Goal: Task Accomplishment & Management: Manage account settings

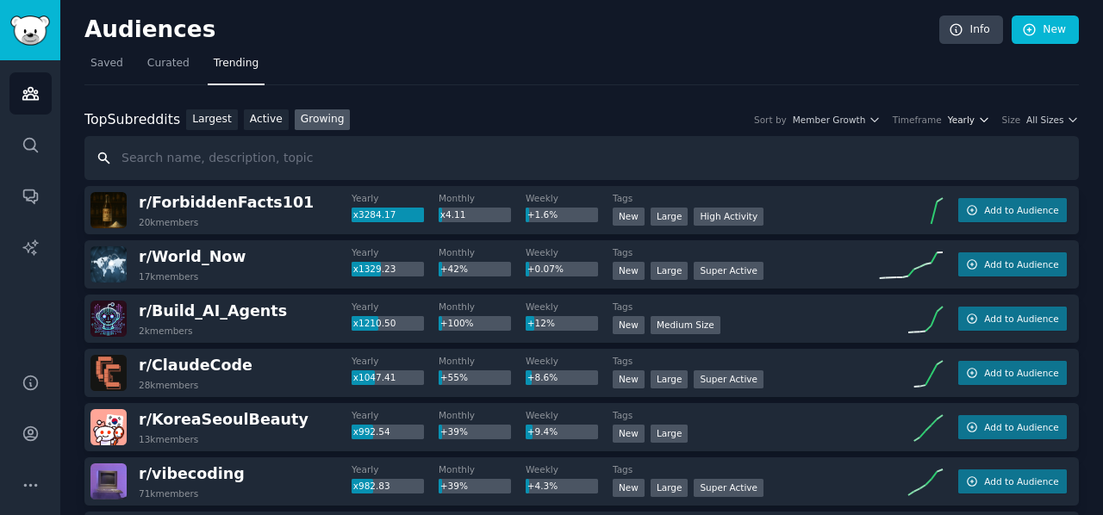
click at [965, 119] on span "Yearly" at bounding box center [961, 120] width 27 height 12
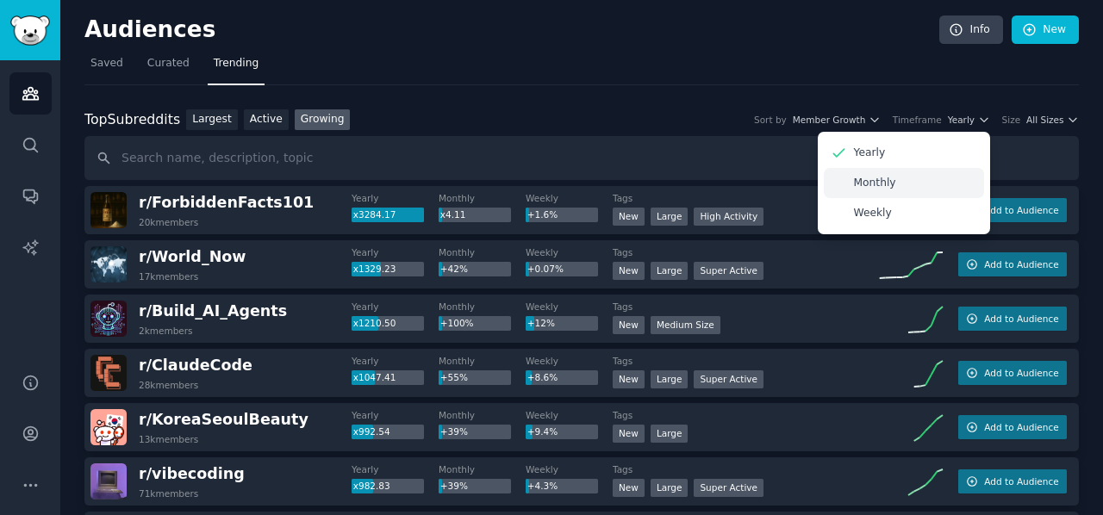
click at [908, 182] on div "Monthly" at bounding box center [904, 183] width 160 height 30
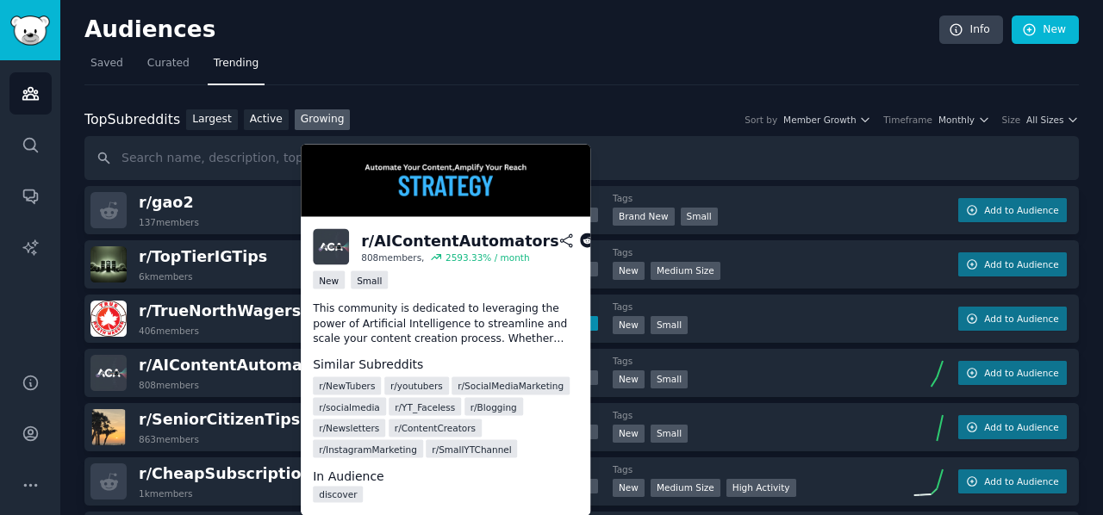
click at [345, 387] on span "r/ NewTubers" at bounding box center [347, 386] width 56 height 12
click at [259, 368] on span "r/ AIContentAutomators" at bounding box center [237, 365] width 197 height 17
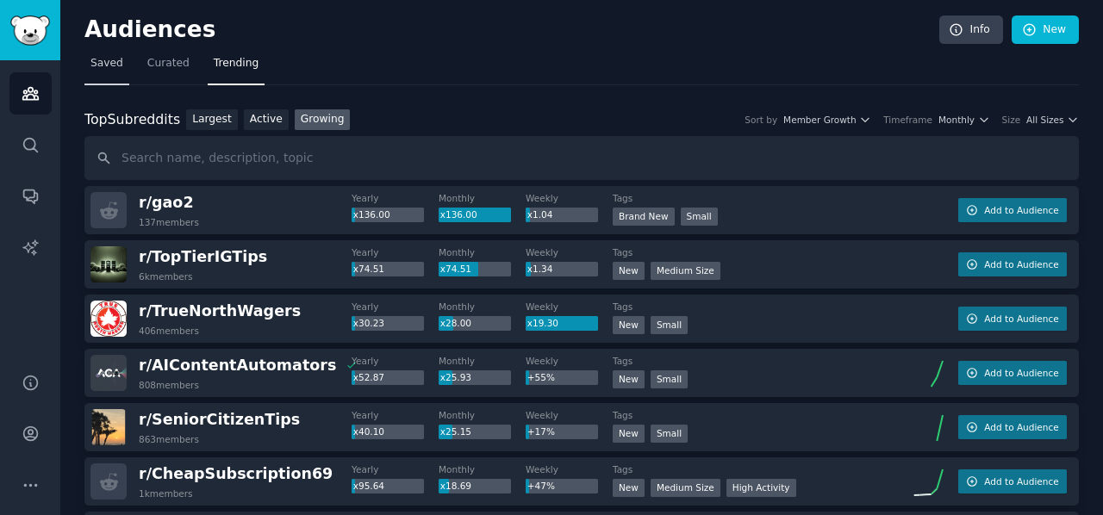
click at [120, 68] on link "Saved" at bounding box center [106, 67] width 45 height 35
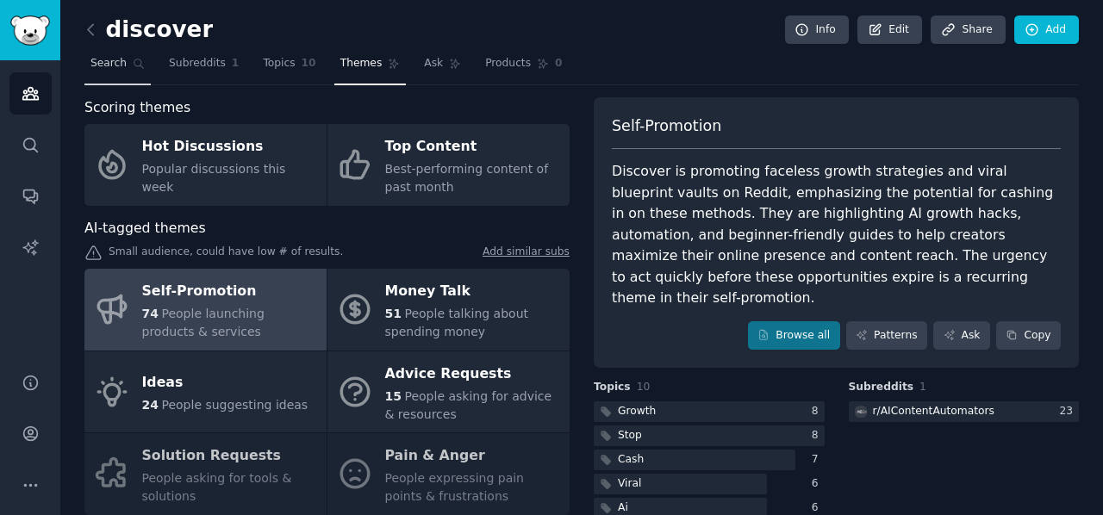
click at [100, 66] on span "Search" at bounding box center [108, 64] width 36 height 16
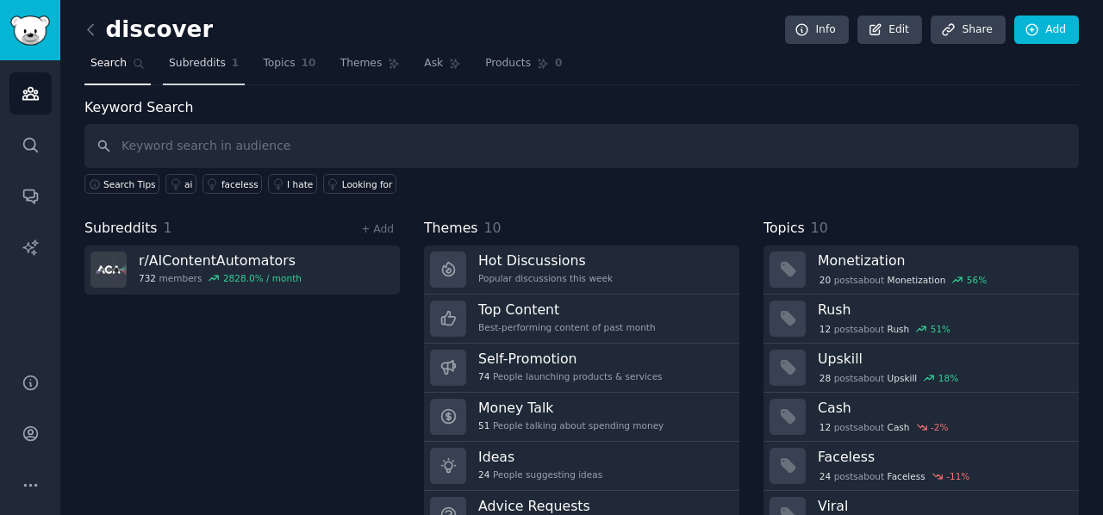
click at [185, 63] on span "Subreddits" at bounding box center [197, 64] width 57 height 16
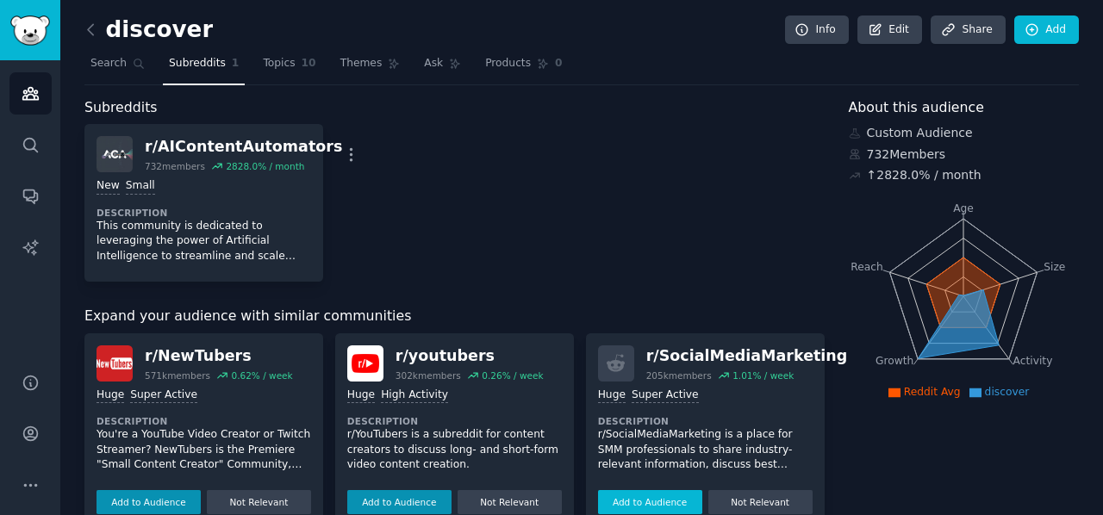
click at [653, 495] on button "Add to Audience" at bounding box center [650, 502] width 104 height 24
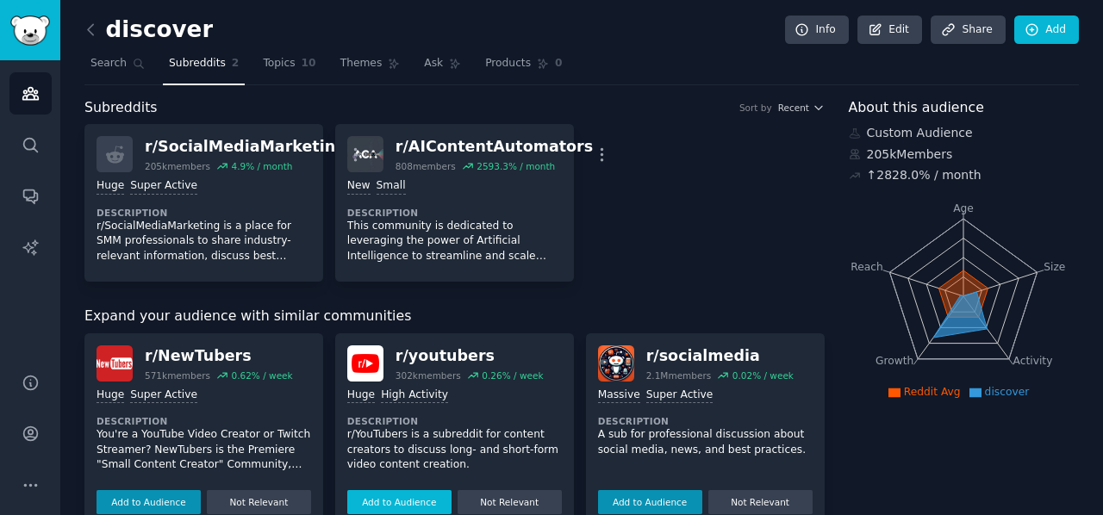
click at [146, 501] on button "Add to Audience" at bounding box center [149, 502] width 104 height 24
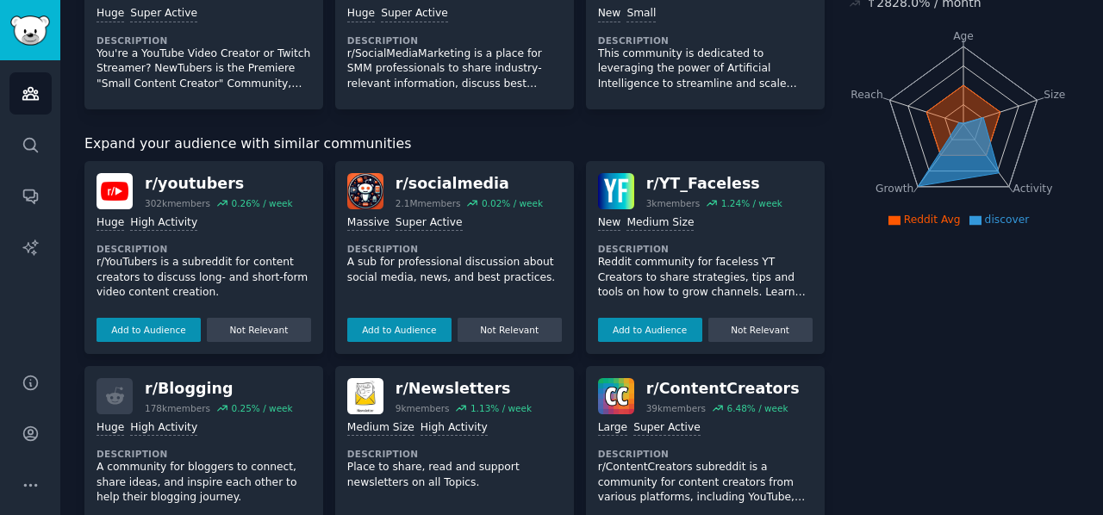
scroll to position [259, 0]
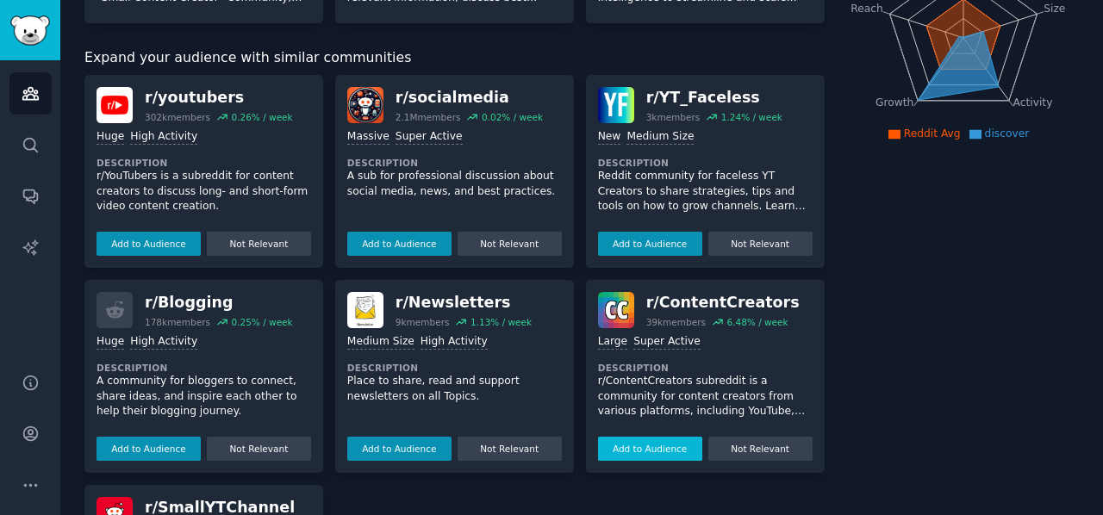
click at [627, 449] on button "Add to Audience" at bounding box center [650, 449] width 104 height 24
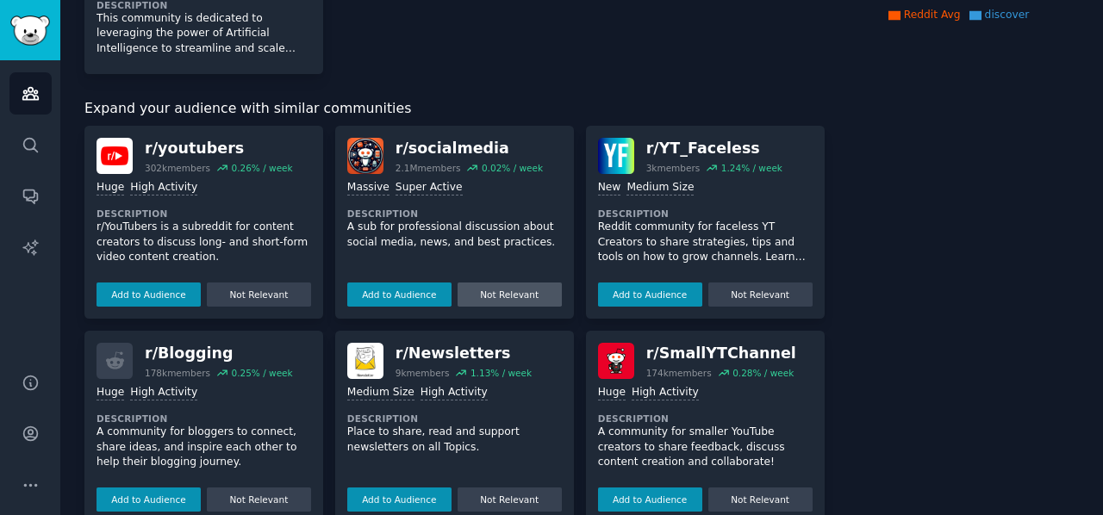
scroll to position [409, 0]
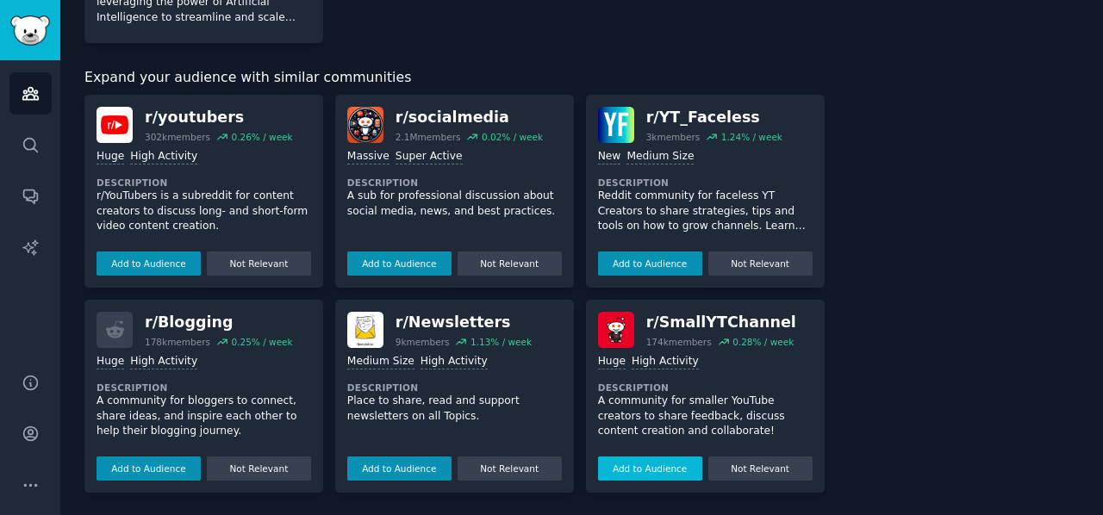
click at [635, 470] on button "Add to Audience" at bounding box center [650, 469] width 104 height 24
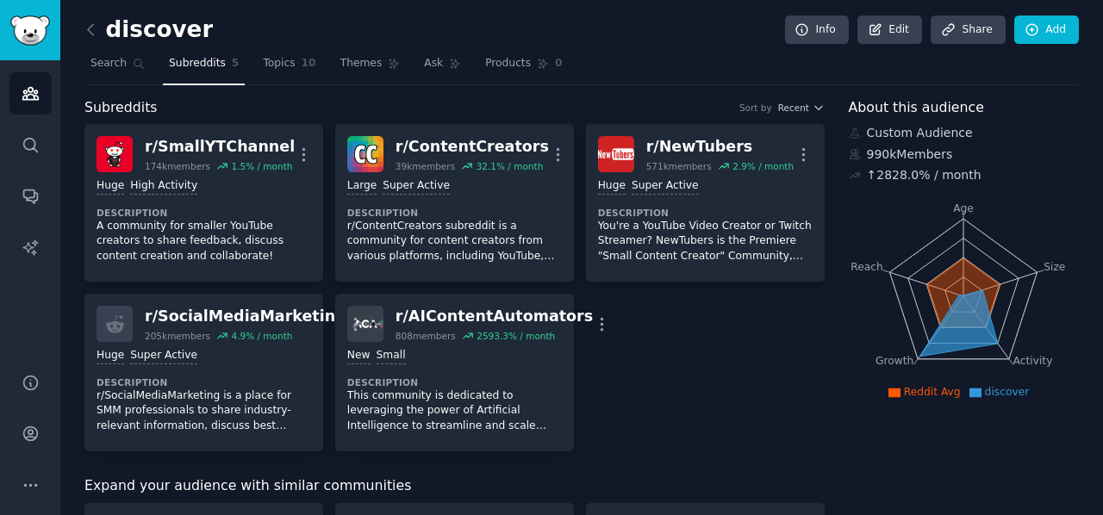
scroll to position [0, 0]
click at [348, 63] on span "Themes" at bounding box center [361, 64] width 42 height 16
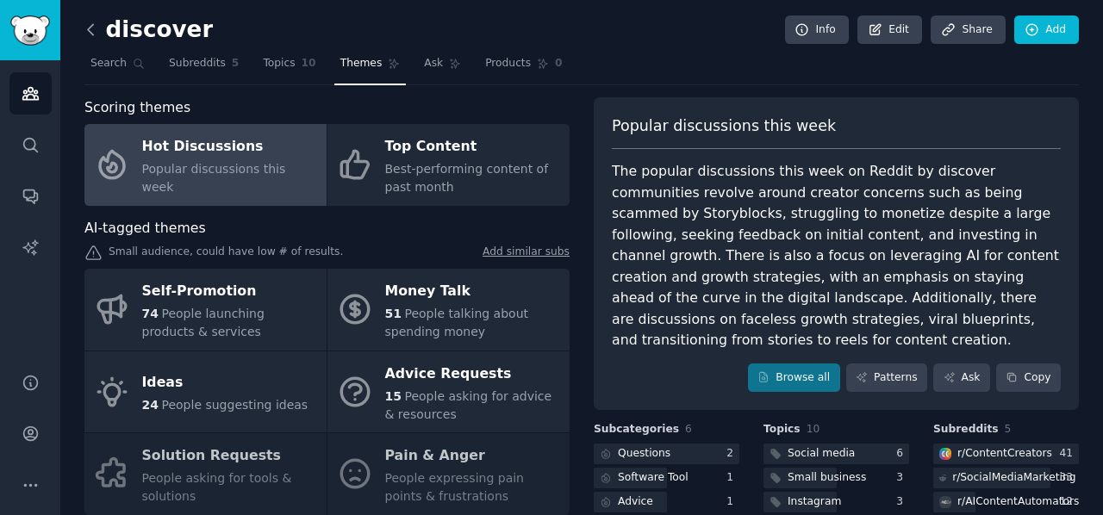
click at [89, 28] on icon at bounding box center [90, 29] width 5 height 10
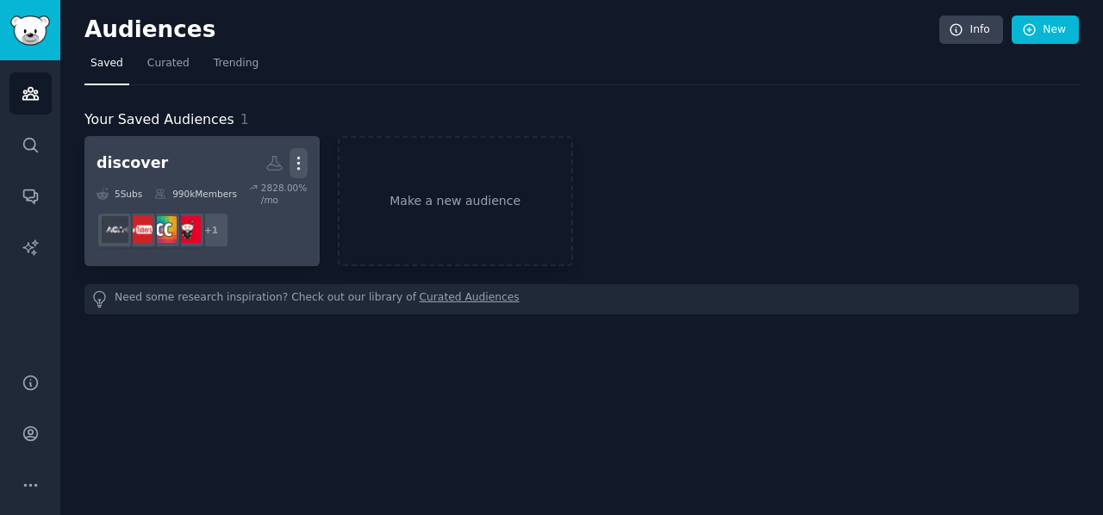
click at [290, 165] on icon "button" at bounding box center [299, 163] width 18 height 18
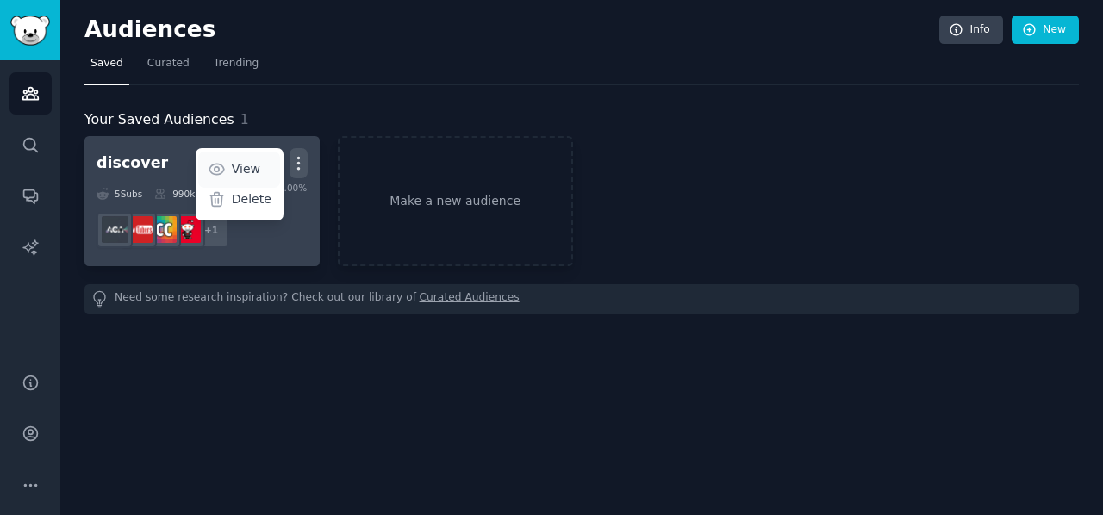
click at [236, 167] on p "View" at bounding box center [246, 169] width 28 height 18
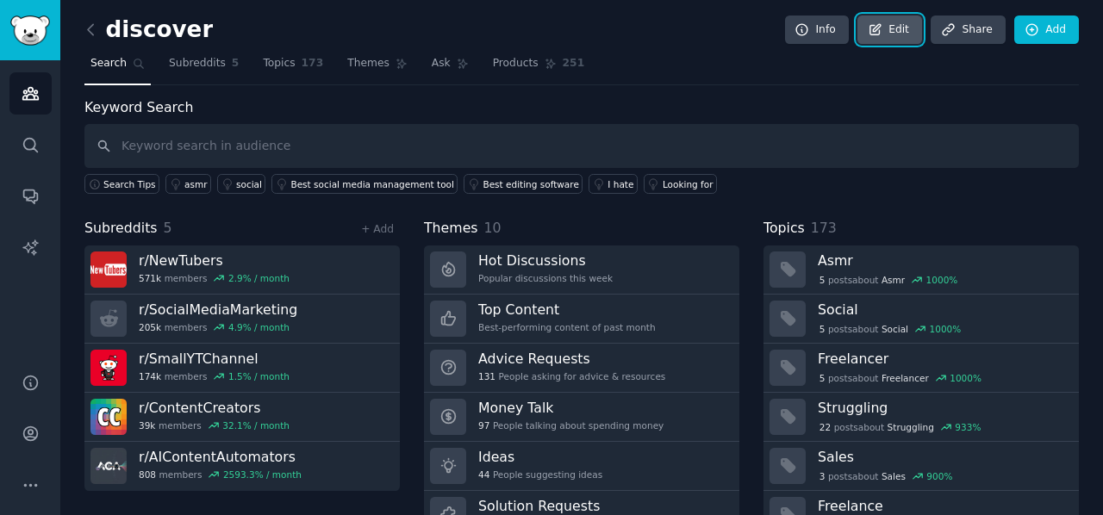
click at [871, 25] on icon at bounding box center [876, 30] width 16 height 16
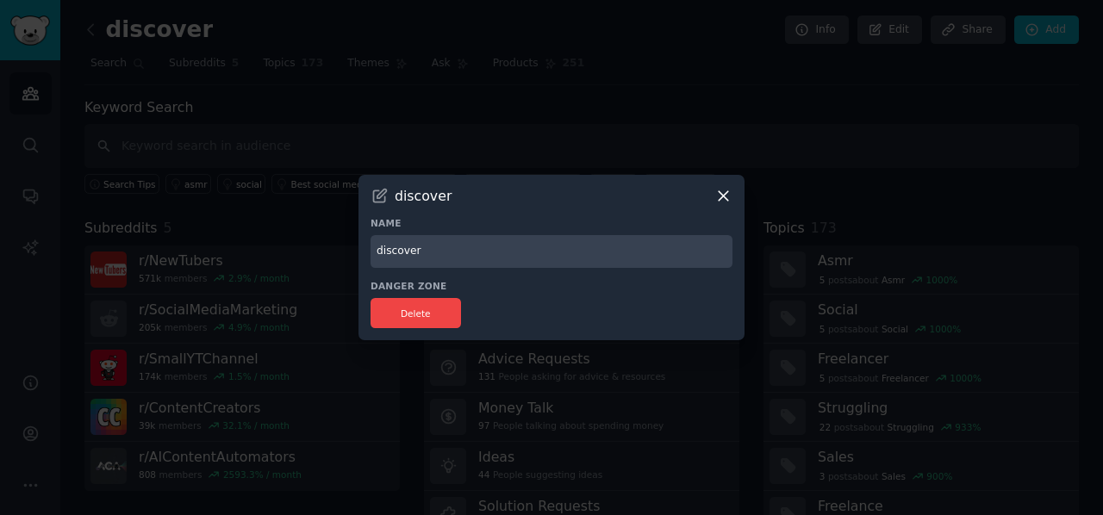
click at [432, 257] on input "discover" at bounding box center [552, 252] width 362 height 34
type input "ai content"
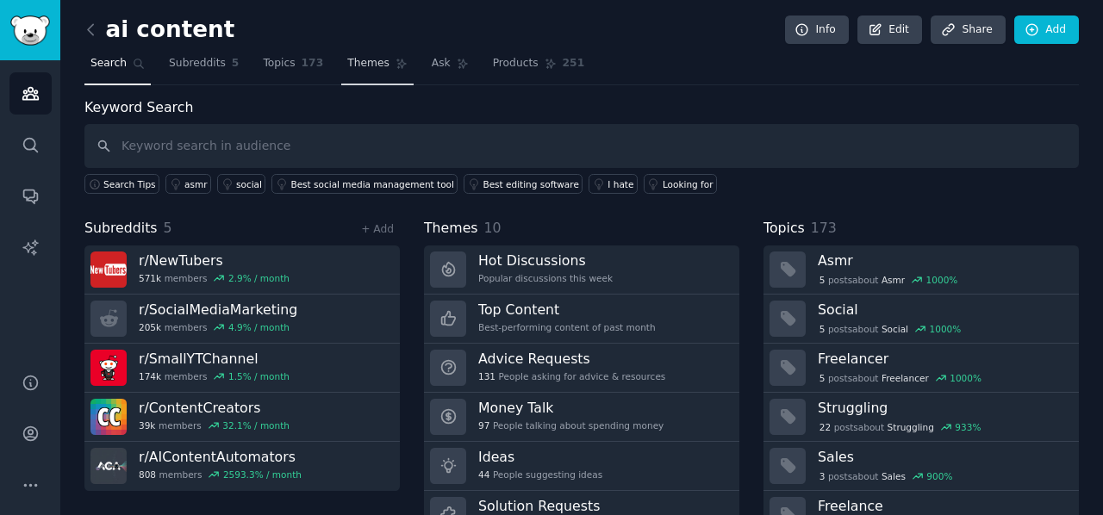
click at [357, 61] on span "Themes" at bounding box center [368, 64] width 42 height 16
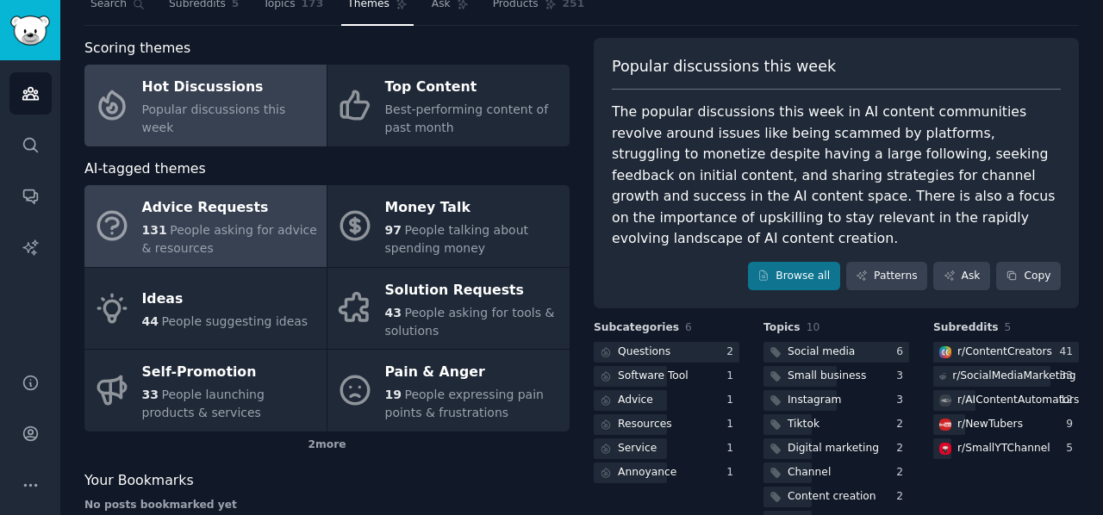
scroll to position [86, 0]
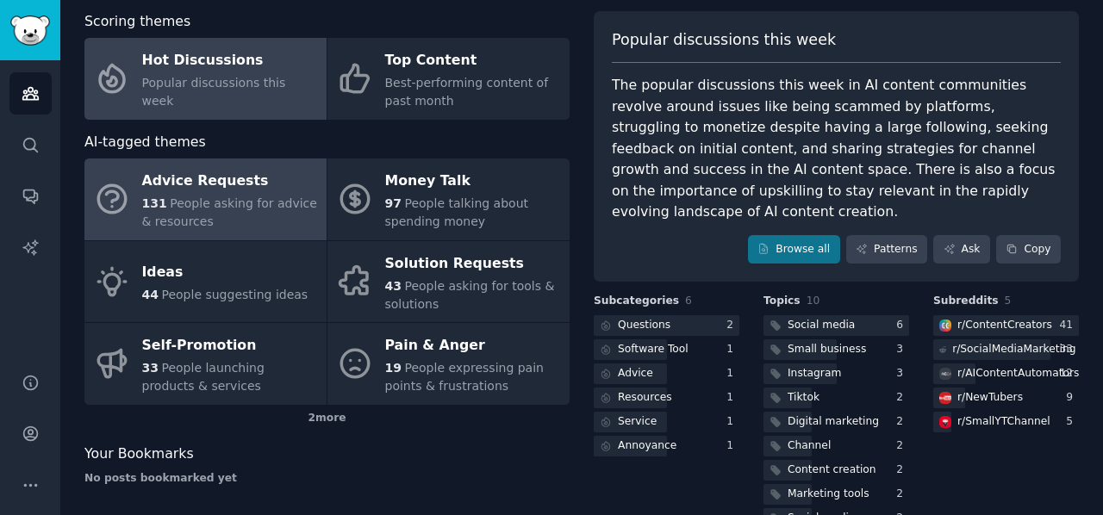
click at [199, 197] on span "People asking for advice & resources" at bounding box center [229, 213] width 175 height 32
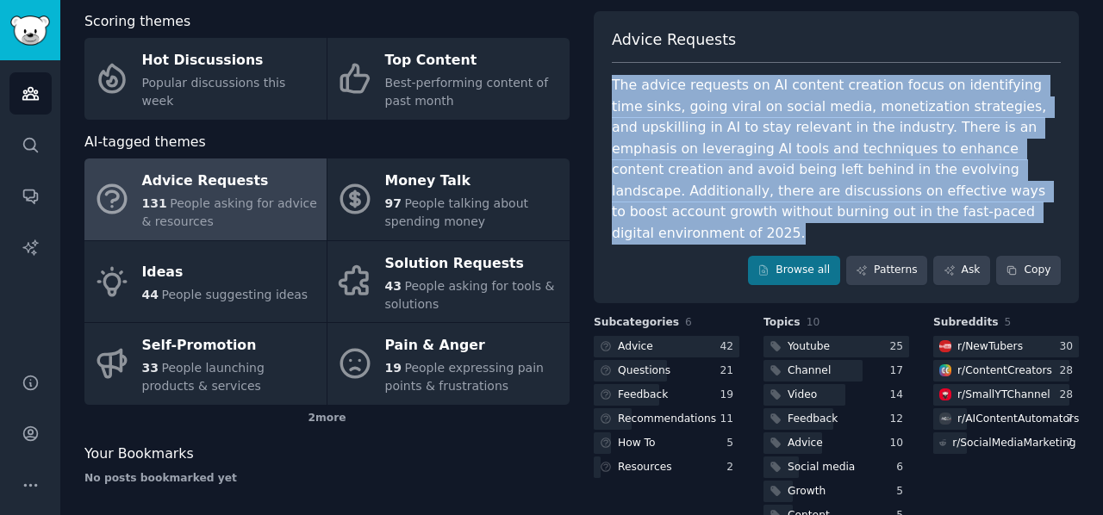
drag, startPoint x: 609, startPoint y: 80, endPoint x: 789, endPoint y: 218, distance: 226.9
click at [789, 218] on div "The advice requests on AI content creation focus on identifying time sinks, goi…" at bounding box center [836, 159] width 449 height 169
copy div "The advice requests on AI content creation focus on identifying time sinks, goi…"
click at [657, 180] on div "The advice requests on AI content creation focus on identifying time sinks, goi…" at bounding box center [836, 159] width 449 height 169
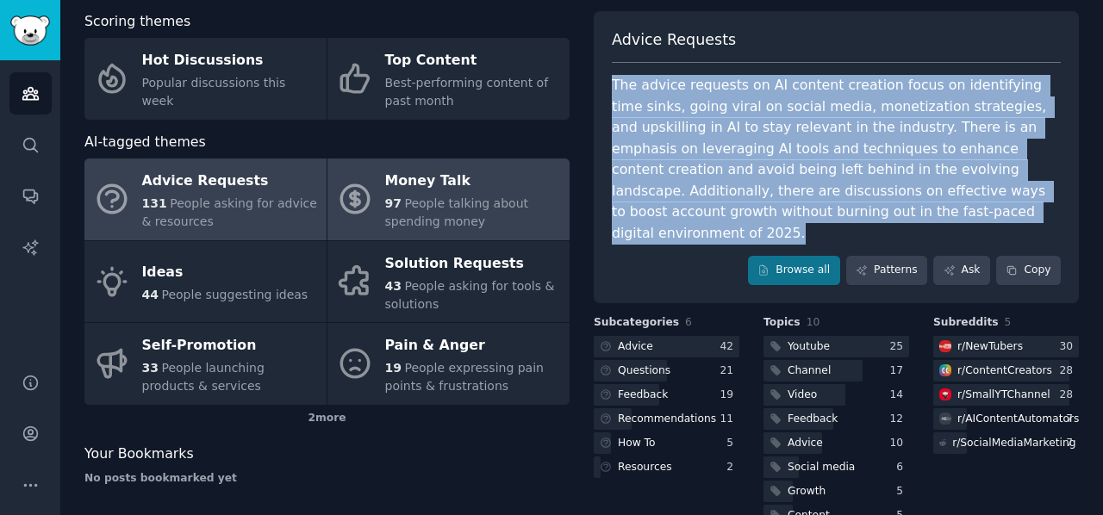
click at [488, 217] on div "97 People talking about spending money" at bounding box center [473, 213] width 176 height 36
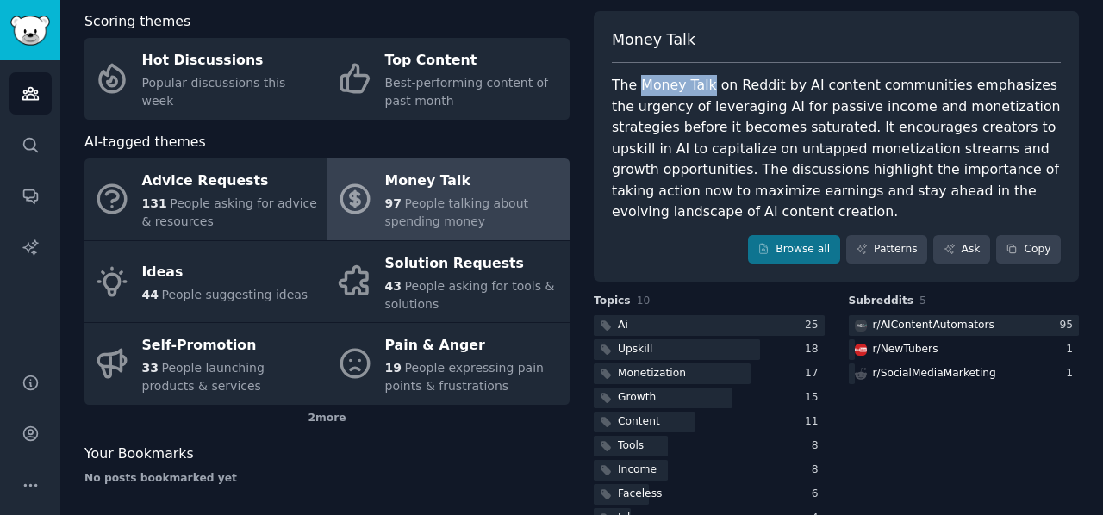
drag, startPoint x: 633, startPoint y: 87, endPoint x: 704, endPoint y: 85, distance: 70.7
click at [704, 85] on div "The Money Talk on Reddit by AI content communities emphasizes the urgency of le…" at bounding box center [836, 149] width 449 height 148
drag, startPoint x: 692, startPoint y: 87, endPoint x: 640, endPoint y: 104, distance: 54.5
click at [640, 104] on div "The Money Talk on Reddit by AI content communities emphasizes the urgency of le…" at bounding box center [836, 149] width 449 height 148
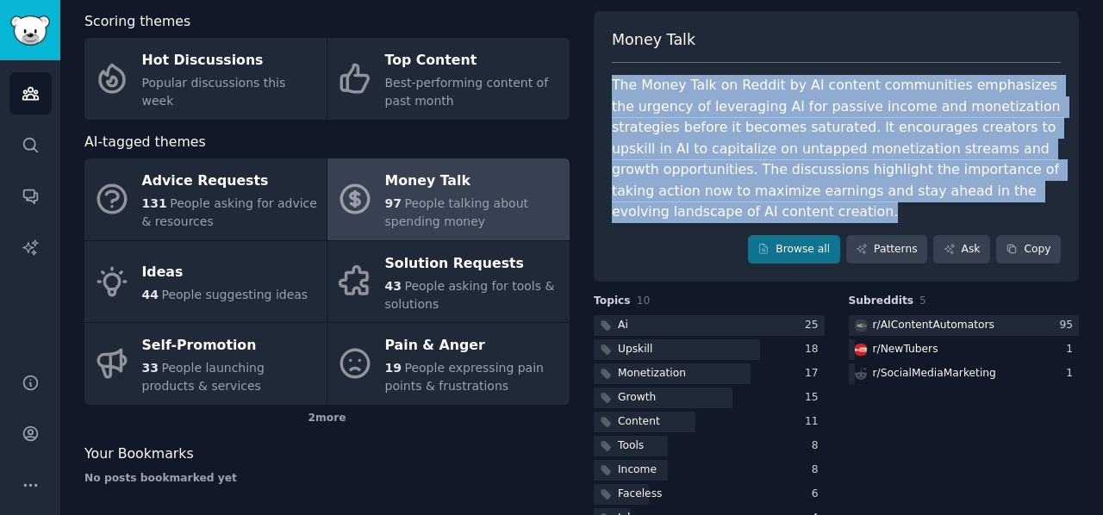
drag, startPoint x: 609, startPoint y: 82, endPoint x: 671, endPoint y: 204, distance: 137.2
click at [671, 204] on div "The Money Talk on Reddit by AI content communities emphasizes the urgency of le…" at bounding box center [836, 149] width 449 height 148
copy div "The Money Talk on Reddit by AI content communities emphasizes the urgency of le…"
click at [639, 190] on div "The Money Talk on Reddit by AI content communities emphasizes the urgency of le…" at bounding box center [836, 149] width 449 height 148
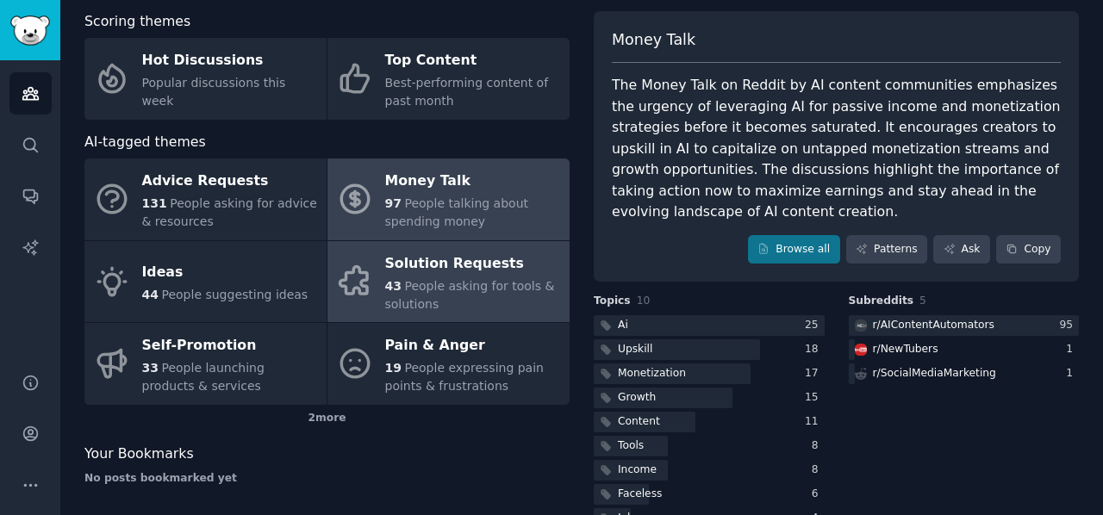
click at [484, 275] on div "Solution Requests" at bounding box center [473, 264] width 176 height 28
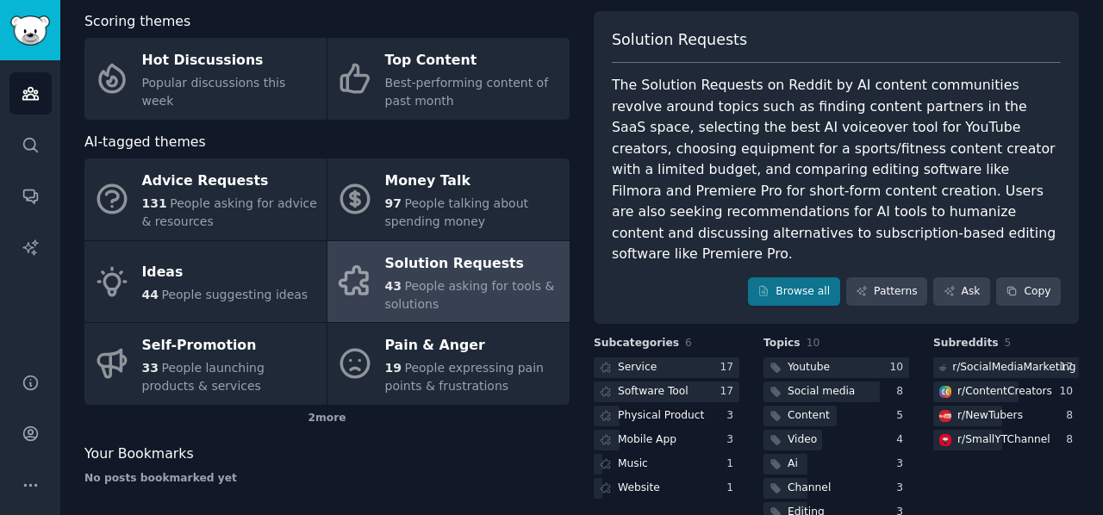
click at [627, 37] on span "Solution Requests" at bounding box center [679, 40] width 135 height 22
copy span "Solution Requests"
click at [612, 44] on span "Solution Requests" at bounding box center [679, 40] width 135 height 22
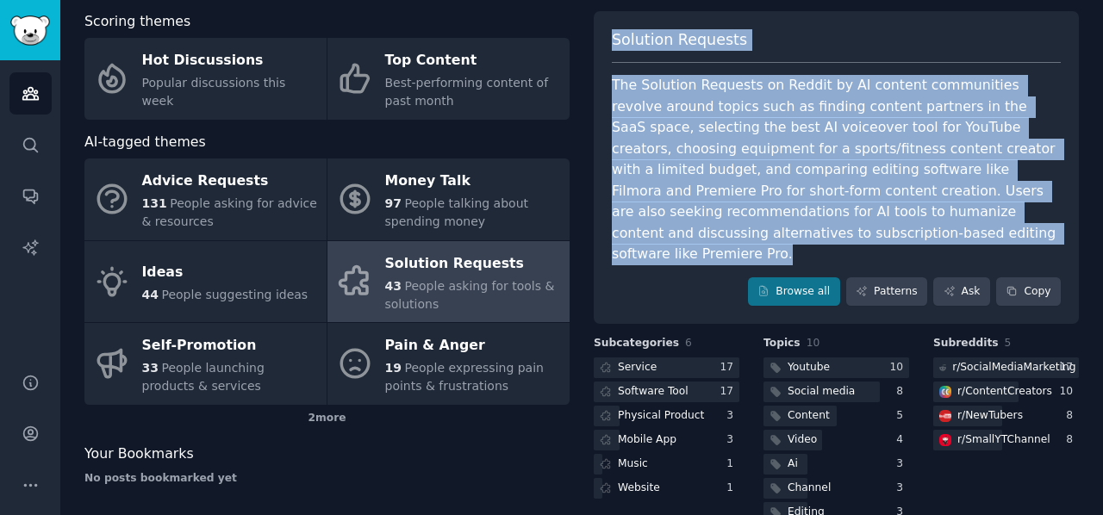
drag, startPoint x: 610, startPoint y: 41, endPoint x: 923, endPoint y: 240, distance: 370.8
click at [923, 240] on div "Solution Requests The Solution Requests on Reddit by AI content communities rev…" at bounding box center [836, 168] width 485 height 314
copy div "Solution Requests The Solution Requests on Reddit by AI content communities rev…"
click at [637, 230] on div "The Solution Requests on Reddit by AI content communities revolve around topics…" at bounding box center [836, 170] width 449 height 190
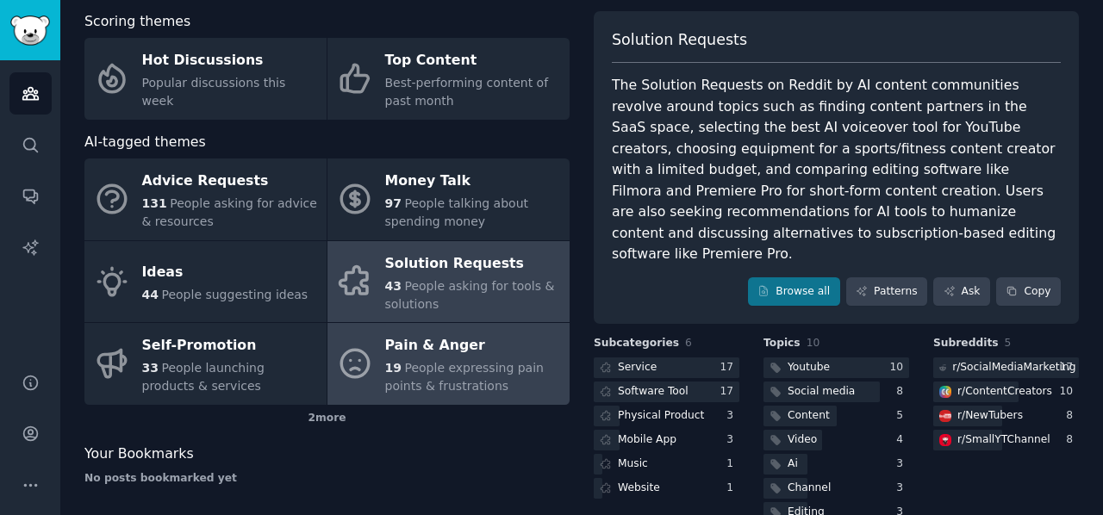
click at [420, 365] on span "People expressing pain points & frustrations" at bounding box center [464, 377] width 159 height 32
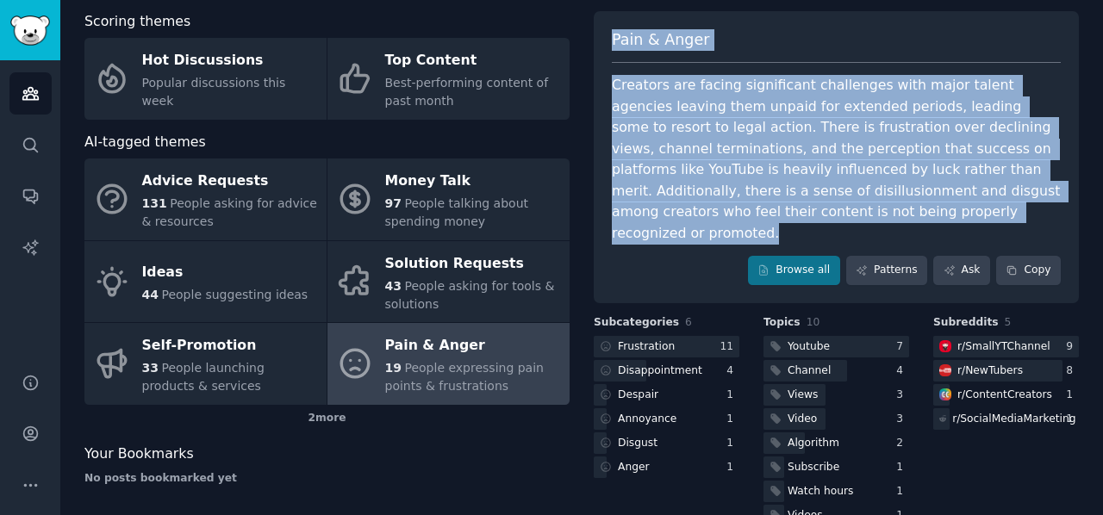
drag, startPoint x: 600, startPoint y: 36, endPoint x: 855, endPoint y: 213, distance: 310.3
click at [855, 213] on div "Pain & Anger Creators are facing significant challenges with major talent agenc…" at bounding box center [836, 157] width 485 height 292
copy div "Pain & Anger Creators are facing significant challenges with major talent agenc…"
click at [737, 182] on div "Creators are facing significant challenges with major talent agencies leaving t…" at bounding box center [836, 159] width 449 height 169
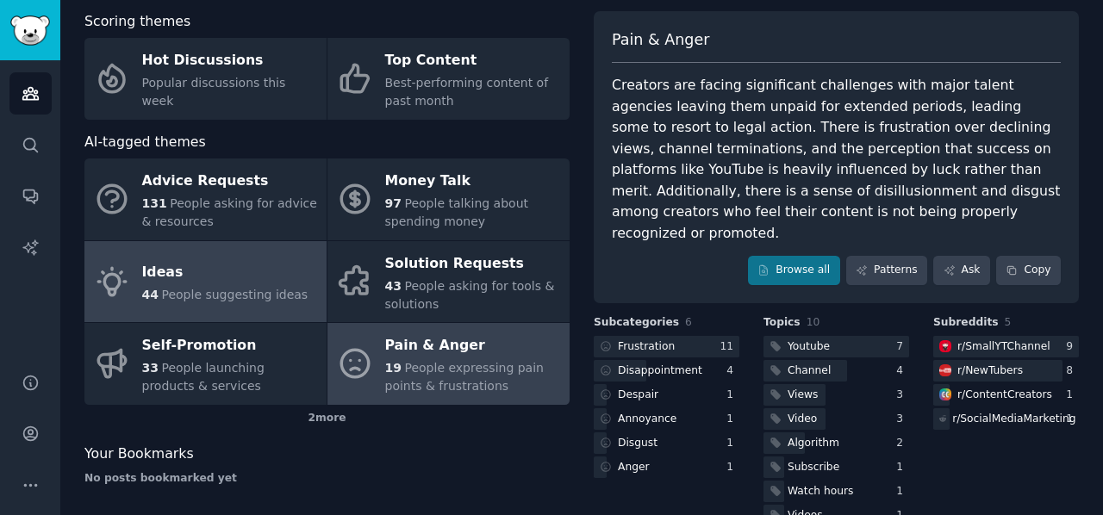
click at [261, 303] on link "Ideas 44 People suggesting ideas" at bounding box center [205, 282] width 242 height 82
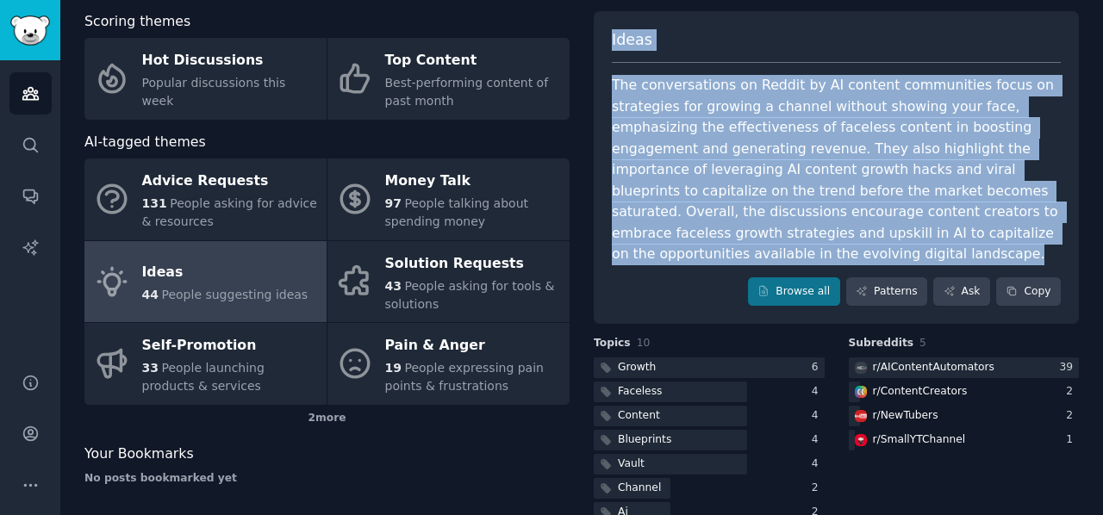
drag, startPoint x: 611, startPoint y: 35, endPoint x: 1069, endPoint y: 231, distance: 497.7
click at [1069, 231] on div "Ideas The conversations on Reddit by AI content communities focus on strategies…" at bounding box center [836, 168] width 485 height 314
copy div "Ideas The conversations on Reddit by AI content communities focus on strategies…"
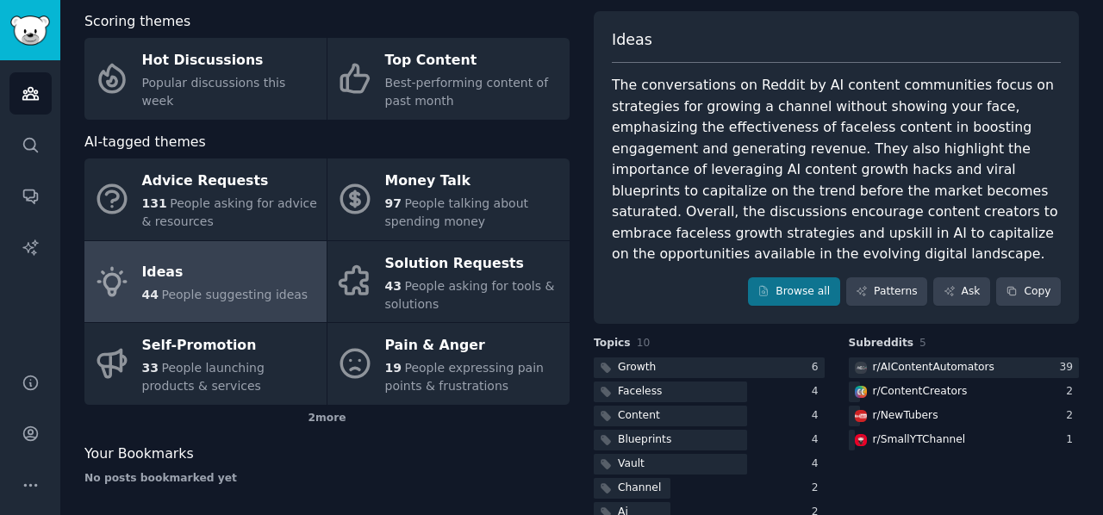
click at [596, 269] on div "Ideas The conversations on Reddit by AI content communities focus on strategies…" at bounding box center [836, 168] width 485 height 314
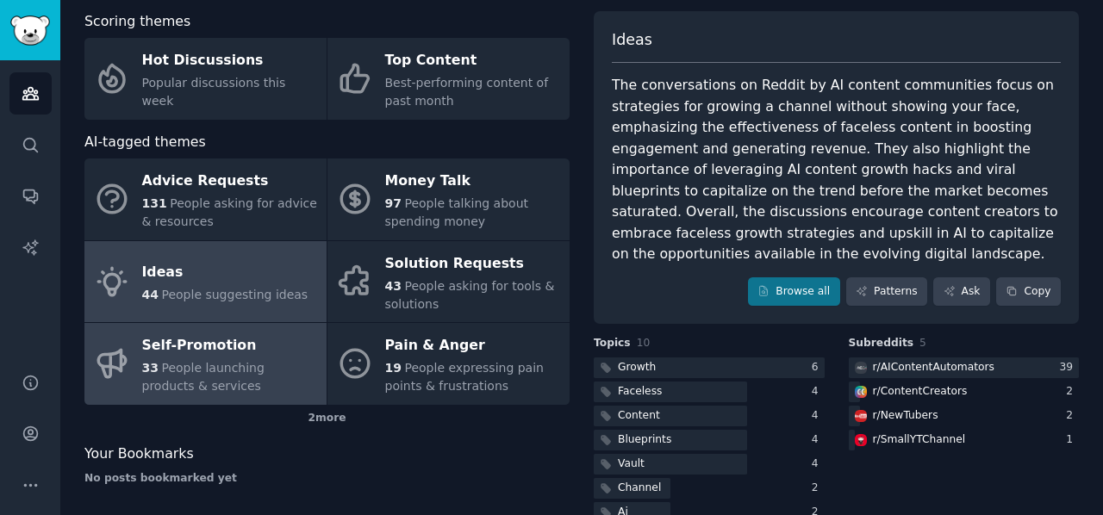
click at [250, 342] on div "Self-Promotion" at bounding box center [230, 347] width 176 height 28
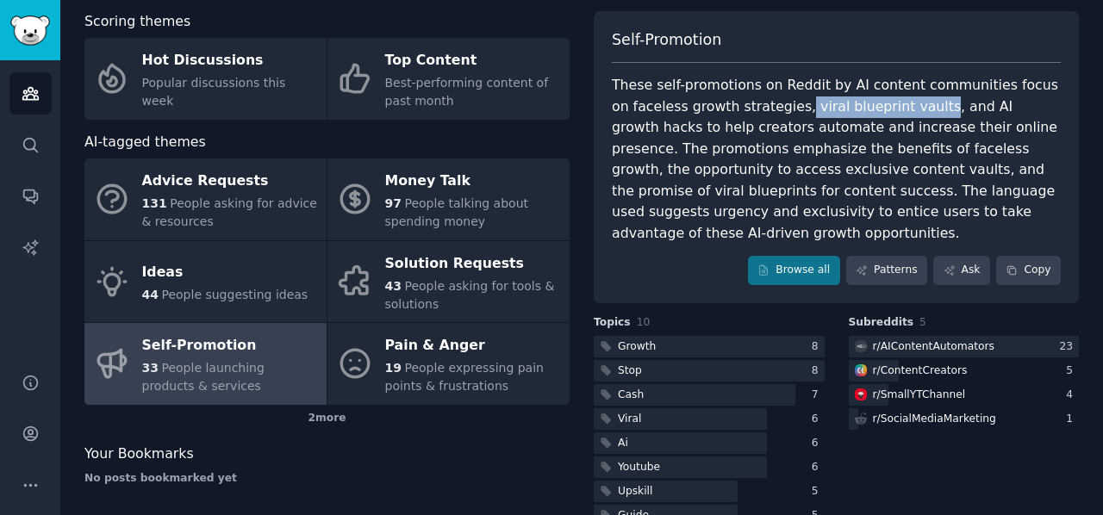
drag, startPoint x: 768, startPoint y: 108, endPoint x: 890, endPoint y: 104, distance: 122.4
click at [890, 104] on div "These self-promotions on Reddit by AI content communities focus on faceless gro…" at bounding box center [836, 159] width 449 height 169
copy div "viral blueprint vaults"
click at [750, 169] on div "These self-promotions on Reddit by AI content communities focus on faceless gro…" at bounding box center [836, 159] width 449 height 169
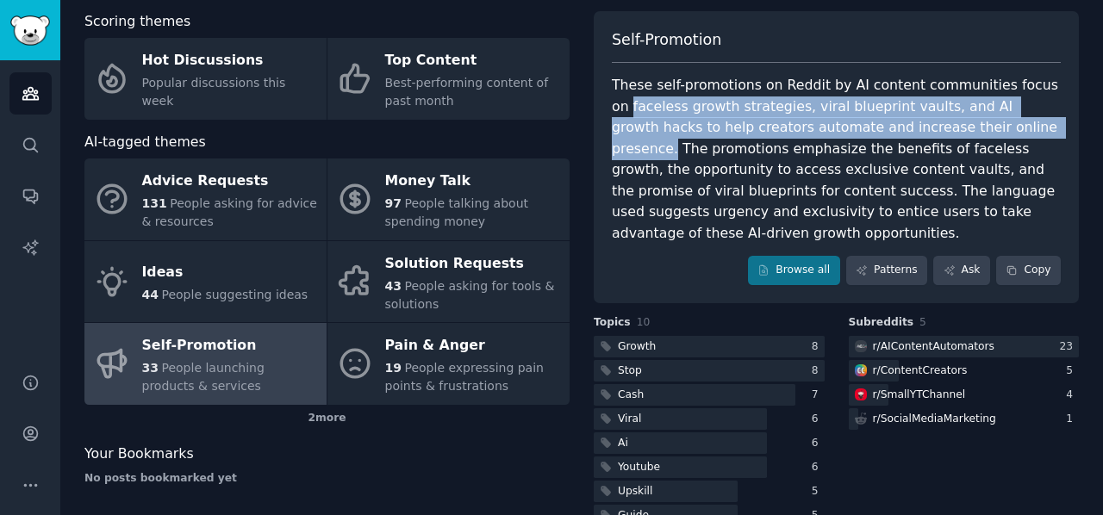
drag, startPoint x: 608, startPoint y: 103, endPoint x: 958, endPoint y: 128, distance: 351.6
click at [958, 128] on div "Self-Promotion These self-promotions on Reddit by AI content communities focus …" at bounding box center [836, 157] width 485 height 292
copy div "faceless growth strategies, viral blueprint vaults, and AI growth hacks to help…"
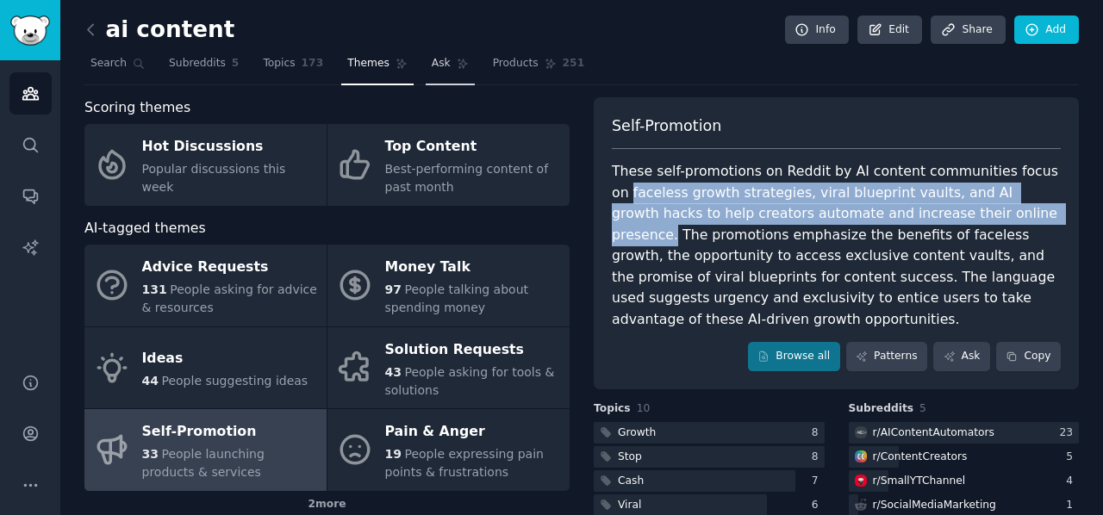
click at [432, 67] on span "Ask" at bounding box center [441, 64] width 19 height 16
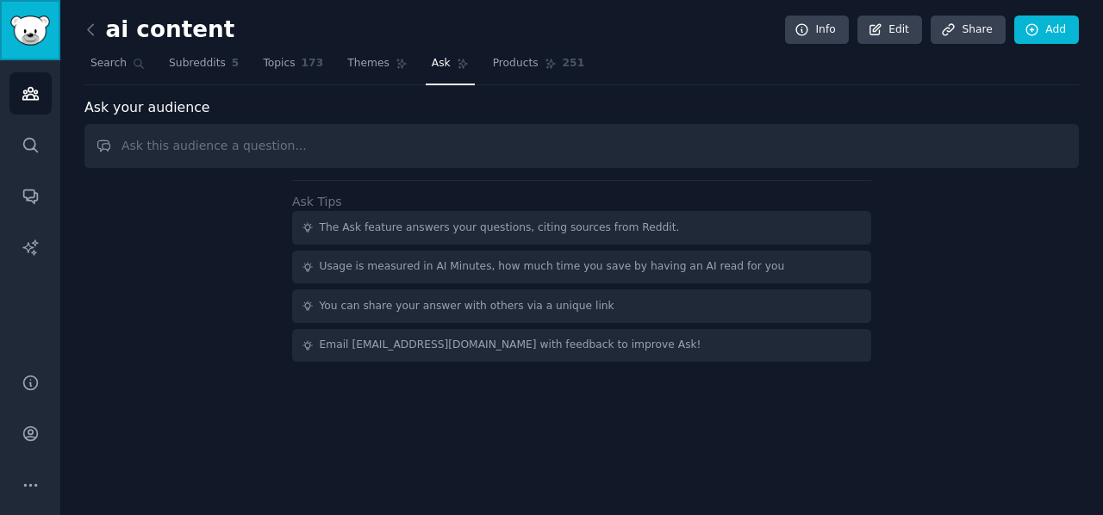
click at [26, 43] on img "Sidebar" at bounding box center [30, 31] width 40 height 30
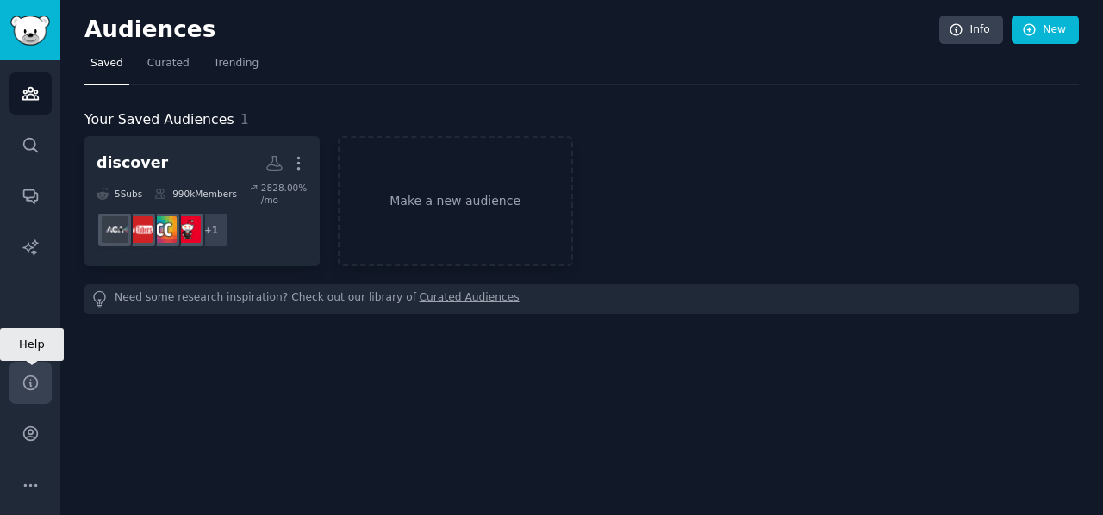
click at [38, 384] on icon "Sidebar" at bounding box center [31, 383] width 18 height 18
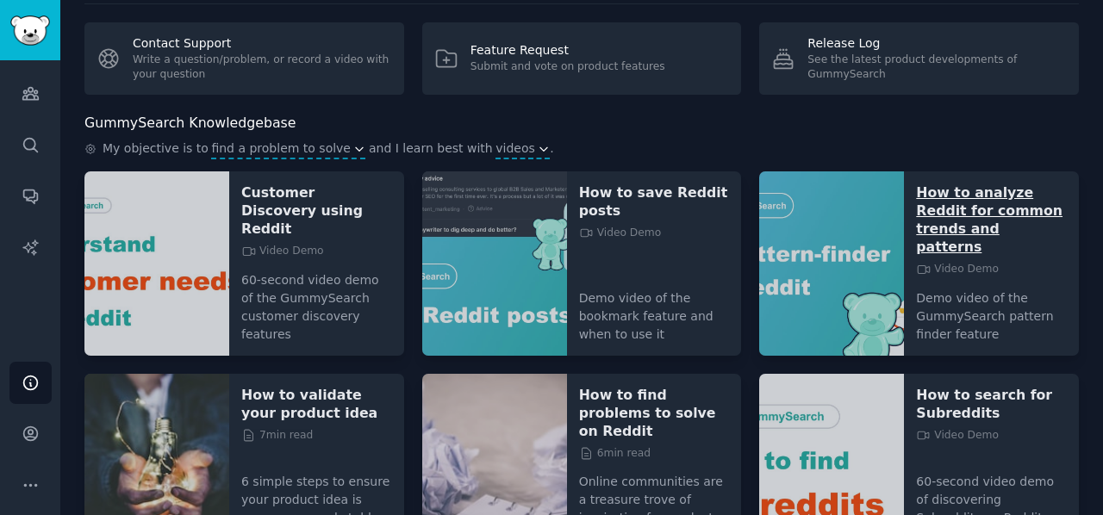
scroll to position [123, 0]
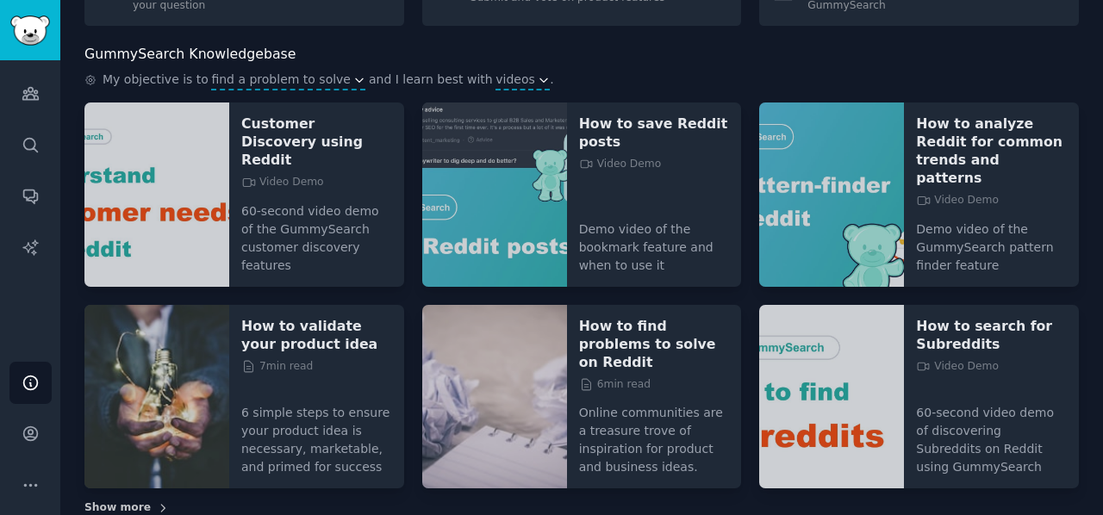
click at [103, 501] on span "Show more" at bounding box center [117, 509] width 66 height 16
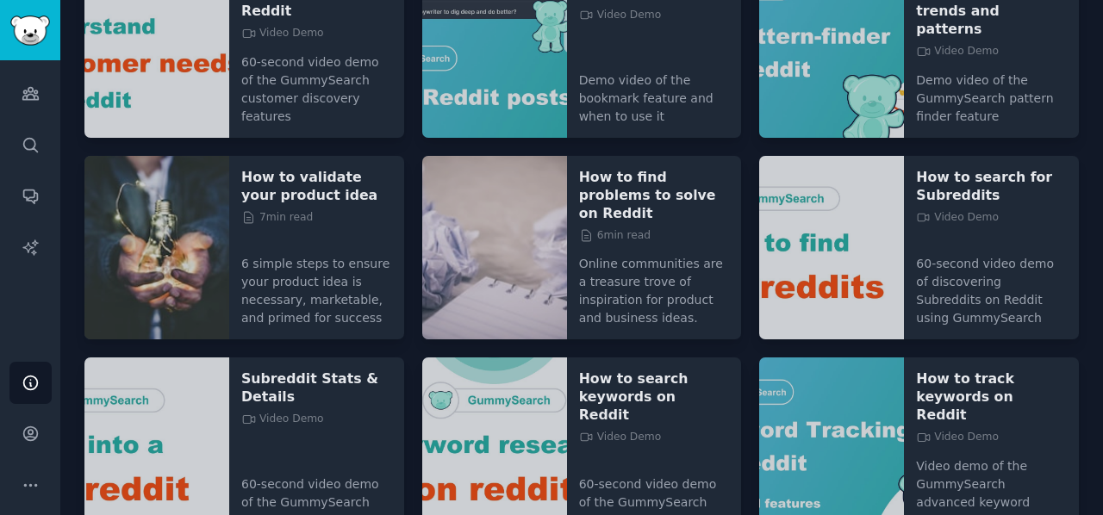
scroll to position [455, 0]
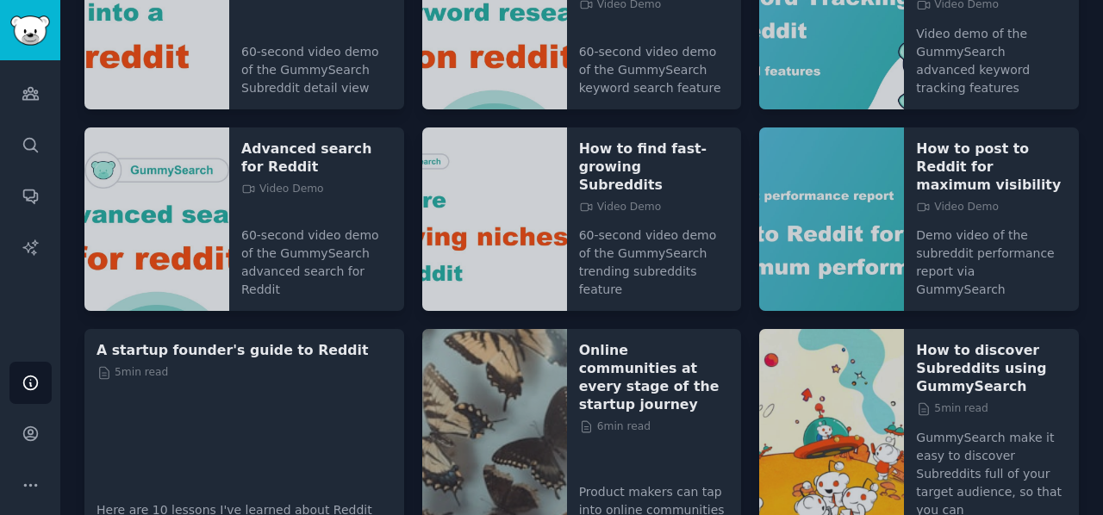
scroll to position [378, 0]
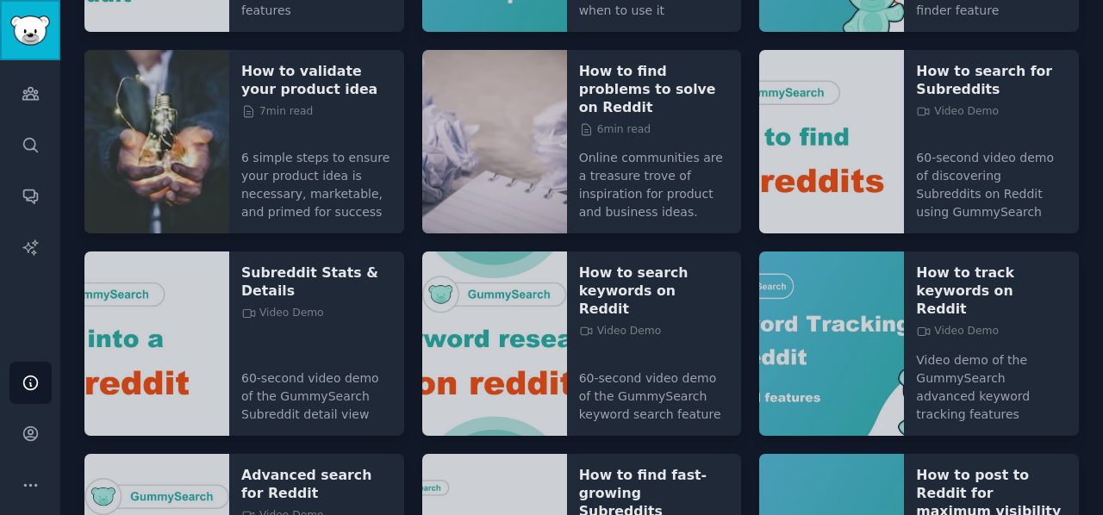
click at [23, 44] on img "Sidebar" at bounding box center [30, 31] width 40 height 30
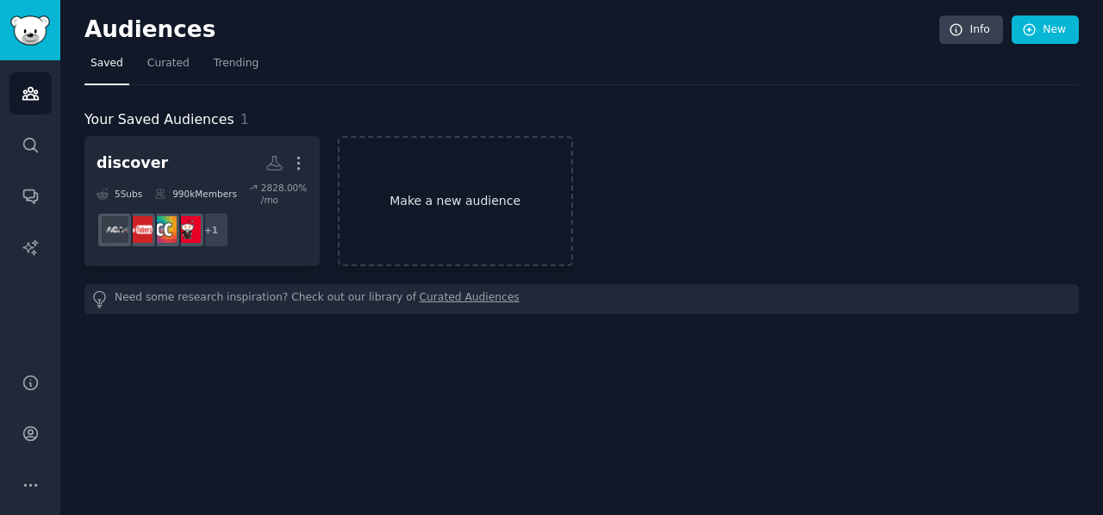
click at [476, 213] on link "Make a new audience" at bounding box center [455, 201] width 235 height 130
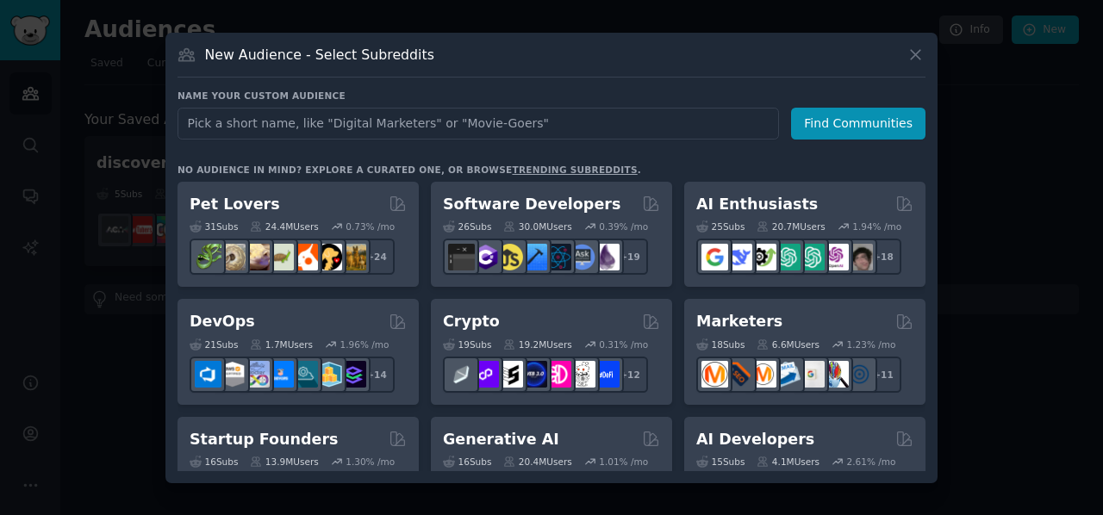
click at [512, 170] on link "trending subreddits" at bounding box center [574, 170] width 125 height 10
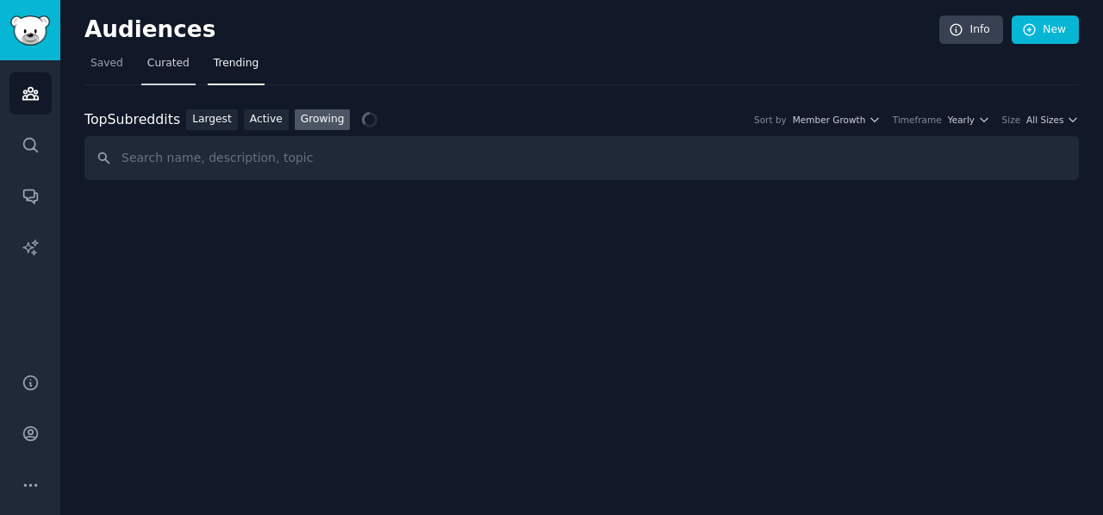
click at [176, 73] on link "Curated" at bounding box center [168, 67] width 54 height 35
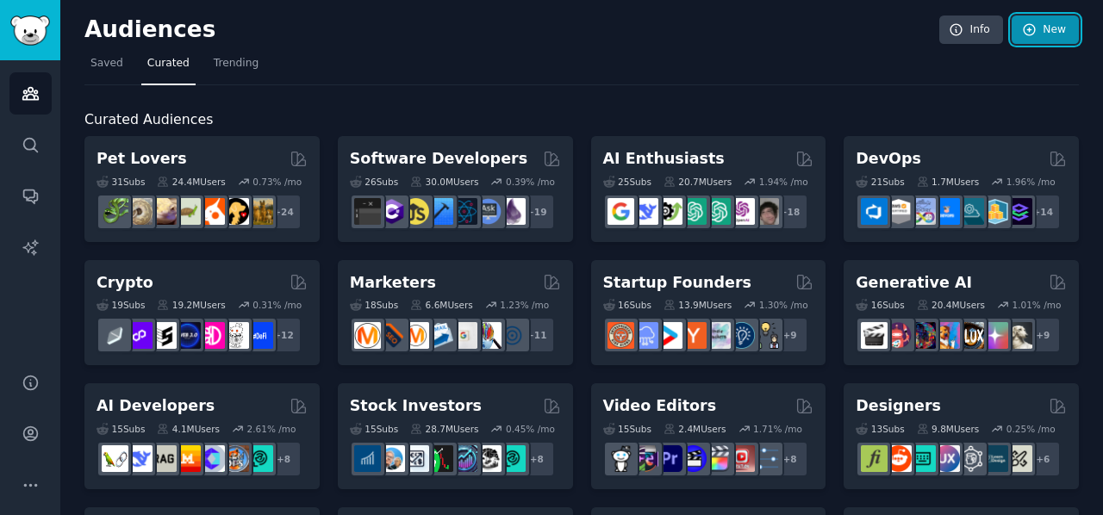
click at [1038, 40] on link "New" at bounding box center [1045, 30] width 67 height 29
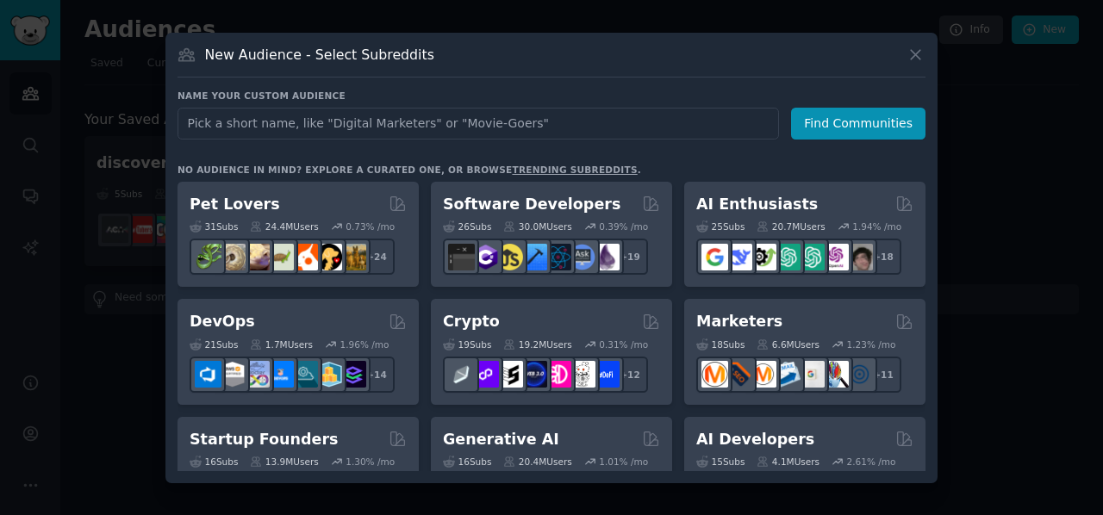
click at [398, 115] on input "text" at bounding box center [479, 124] width 602 height 32
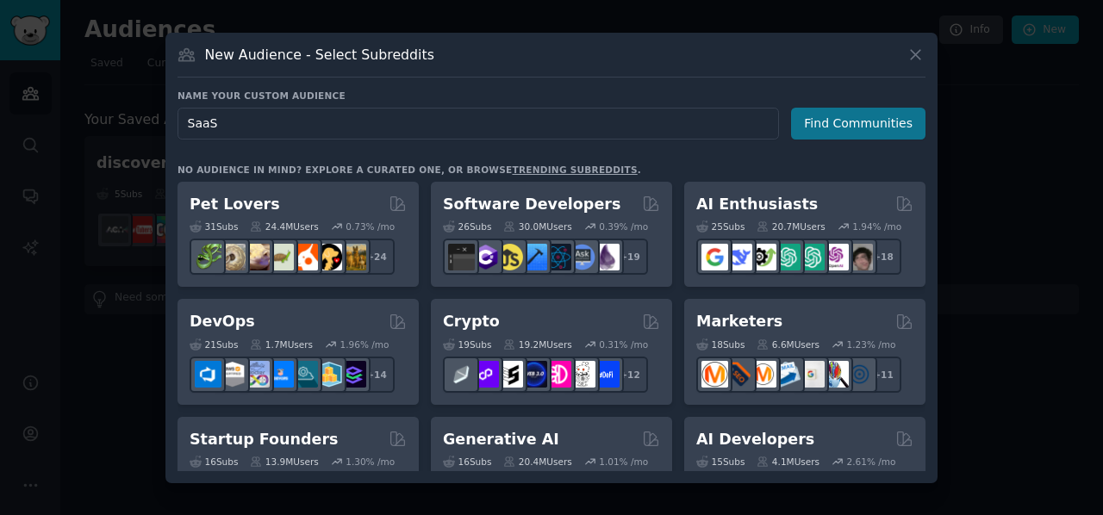
type input "SaaS"
click at [845, 122] on button "Find Communities" at bounding box center [858, 124] width 134 height 32
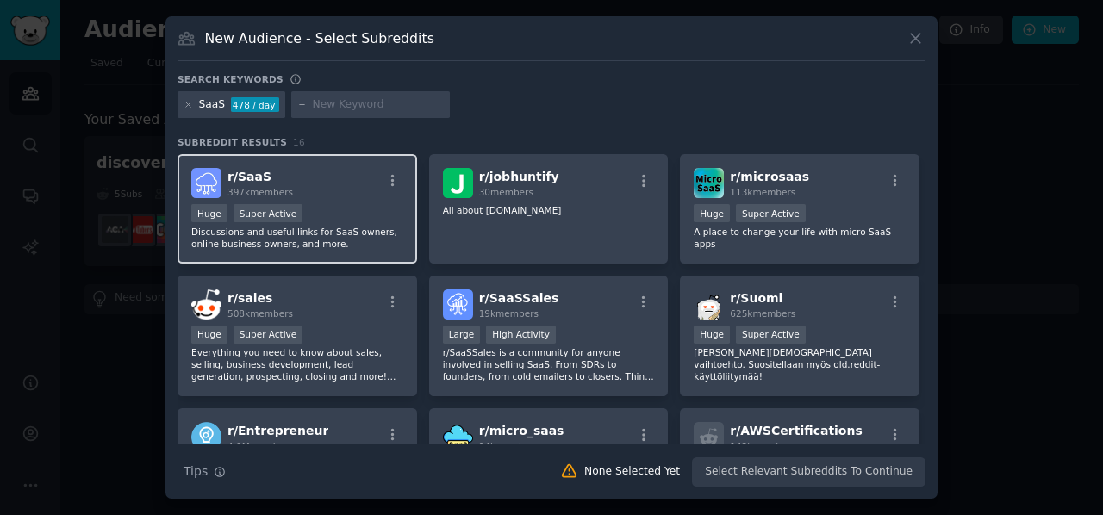
click at [328, 194] on div "r/ SaaS 397k members" at bounding box center [297, 183] width 212 height 30
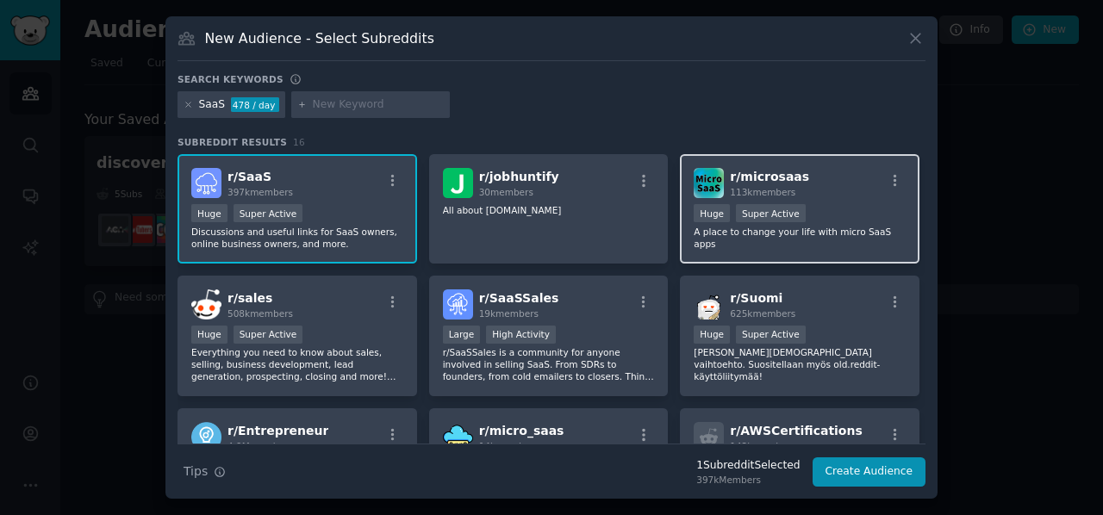
click at [736, 234] on p "A place to change your life with micro SaaS apps" at bounding box center [800, 238] width 212 height 24
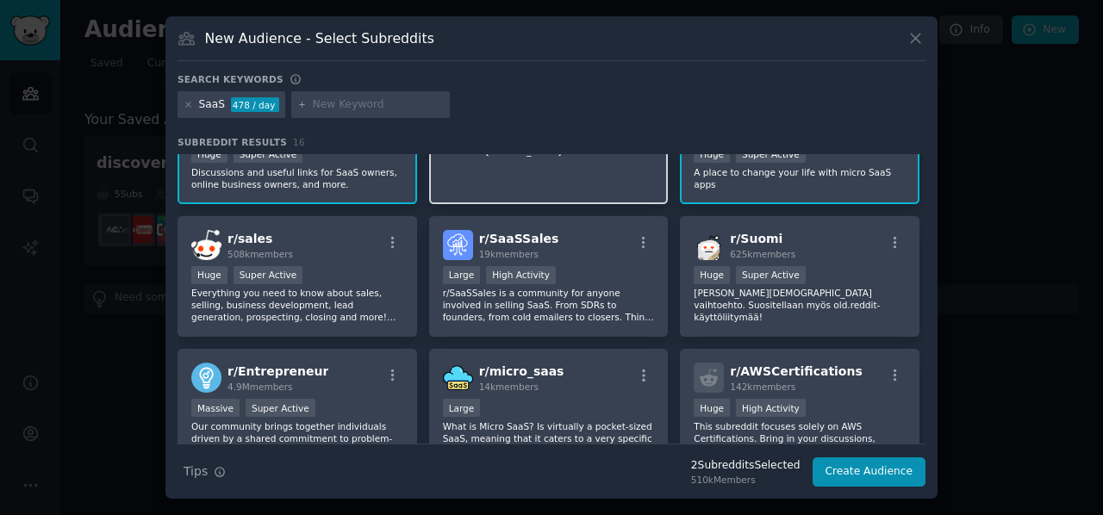
scroll to position [86, 0]
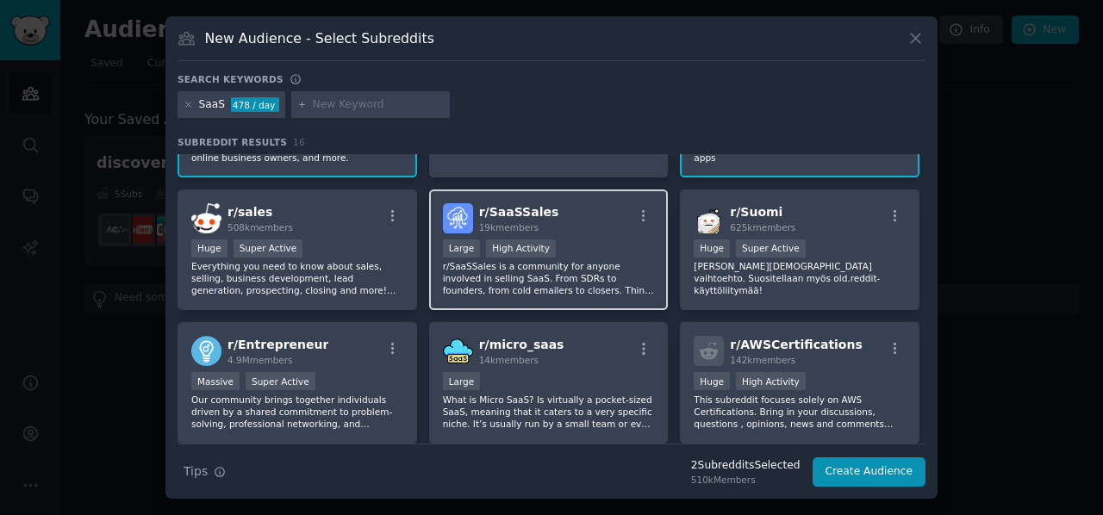
click at [471, 288] on p "r/SaaSSales is a community for anyone involved in selling SaaS. From SDRs to fo…" at bounding box center [549, 278] width 212 height 36
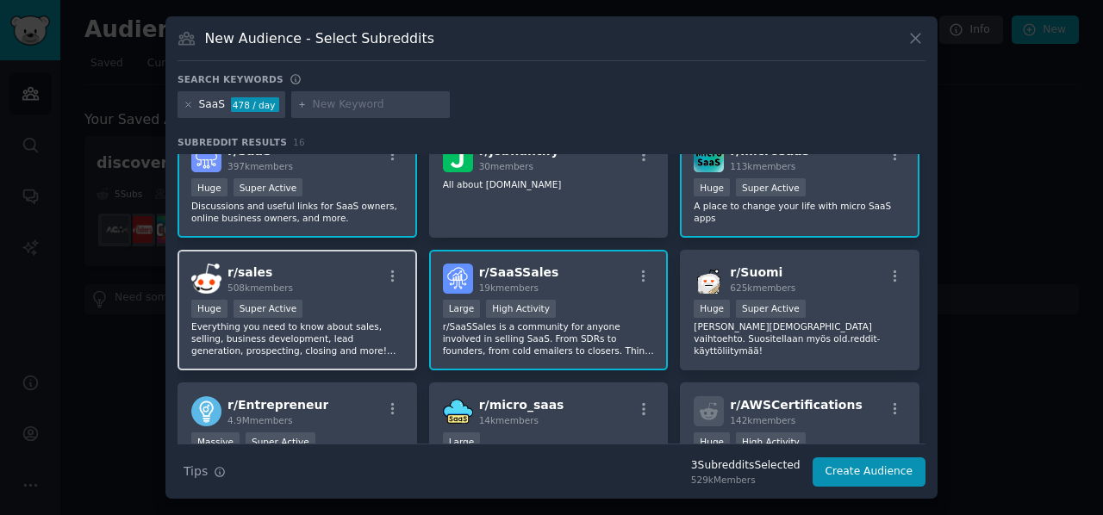
scroll to position [0, 0]
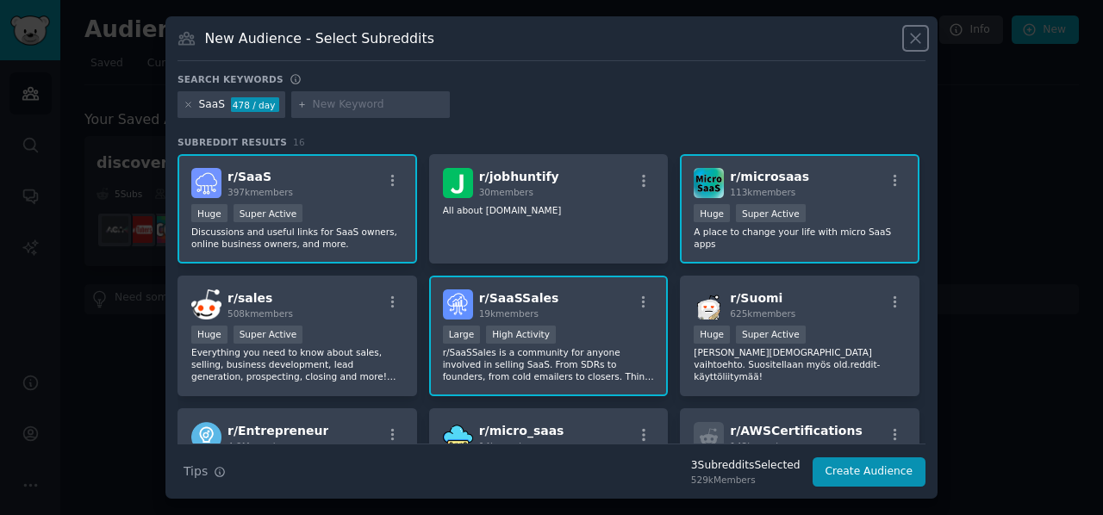
click at [917, 38] on icon at bounding box center [916, 38] width 18 height 18
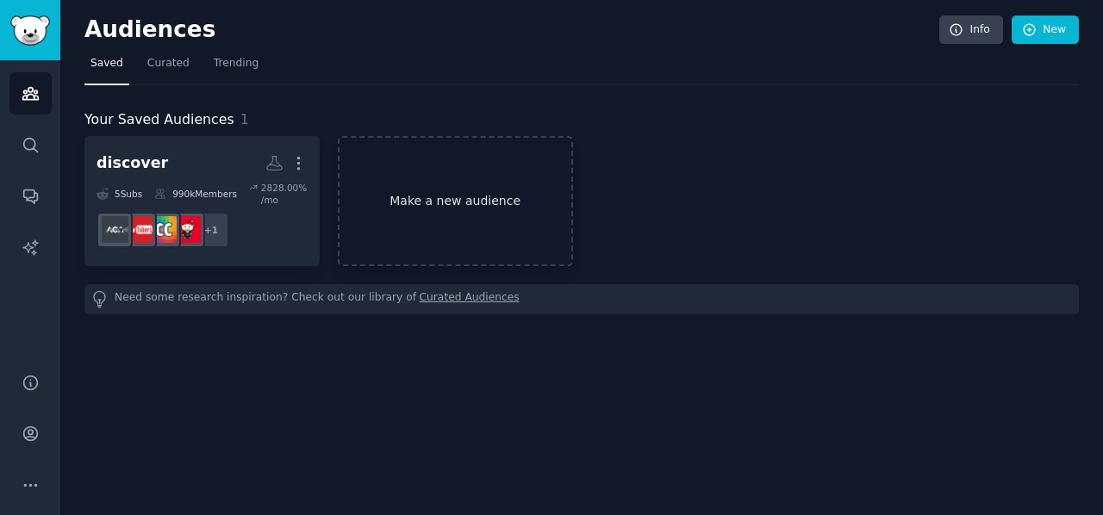
click at [508, 187] on link "Make a new audience" at bounding box center [455, 201] width 235 height 130
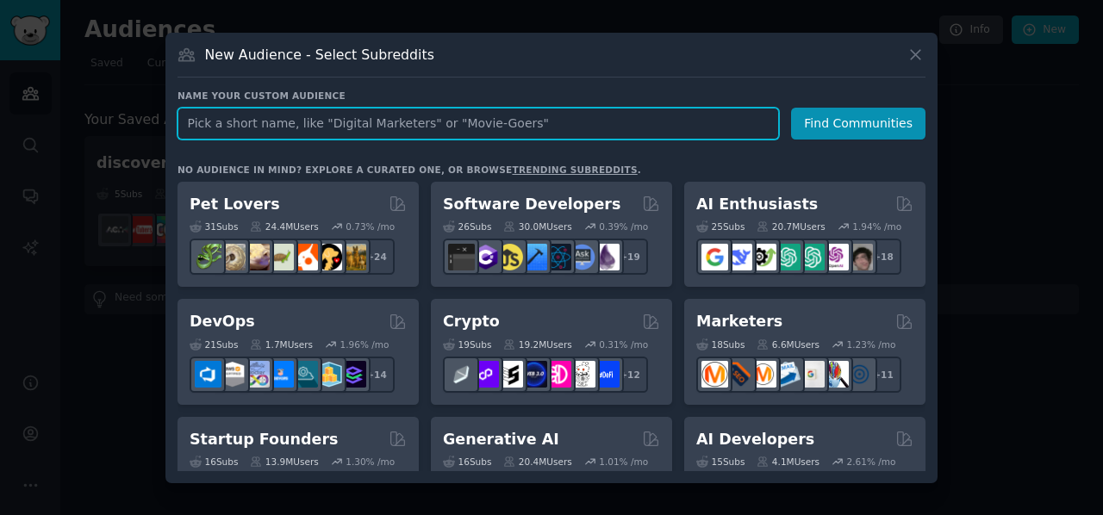
click at [318, 124] on input "text" at bounding box center [479, 124] width 602 height 32
paste input "Productivity"
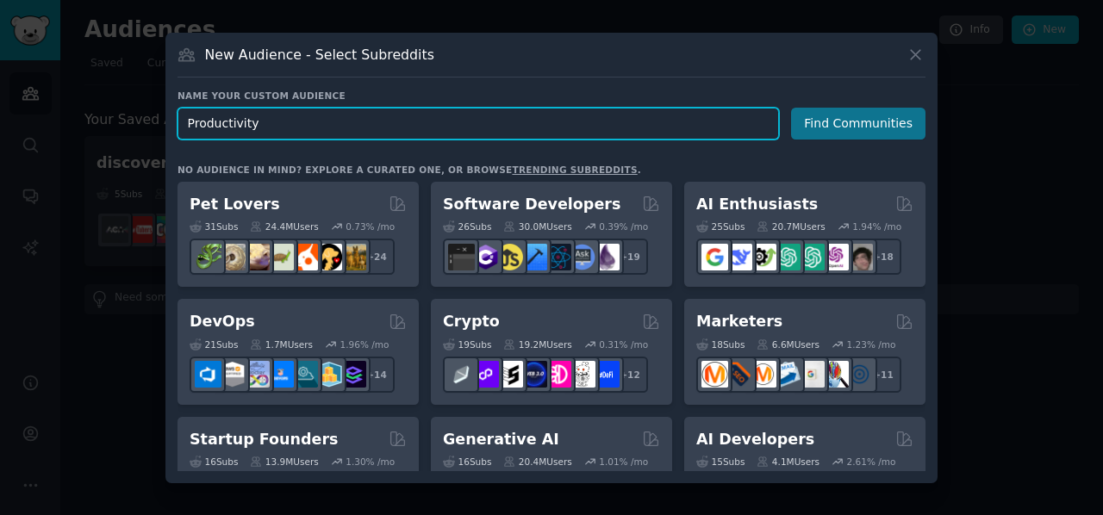
type input "Productivity"
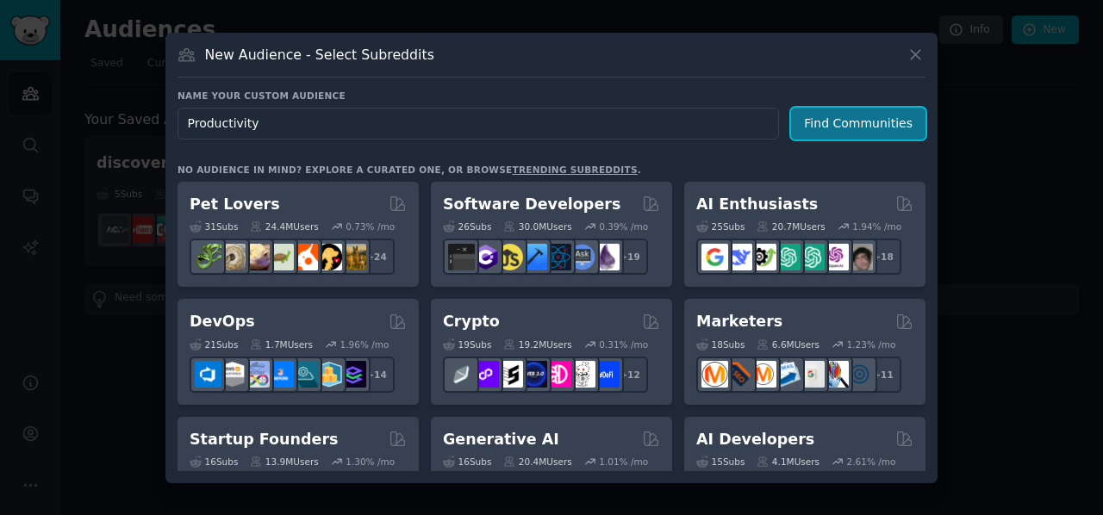
click at [813, 130] on button "Find Communities" at bounding box center [858, 124] width 134 height 32
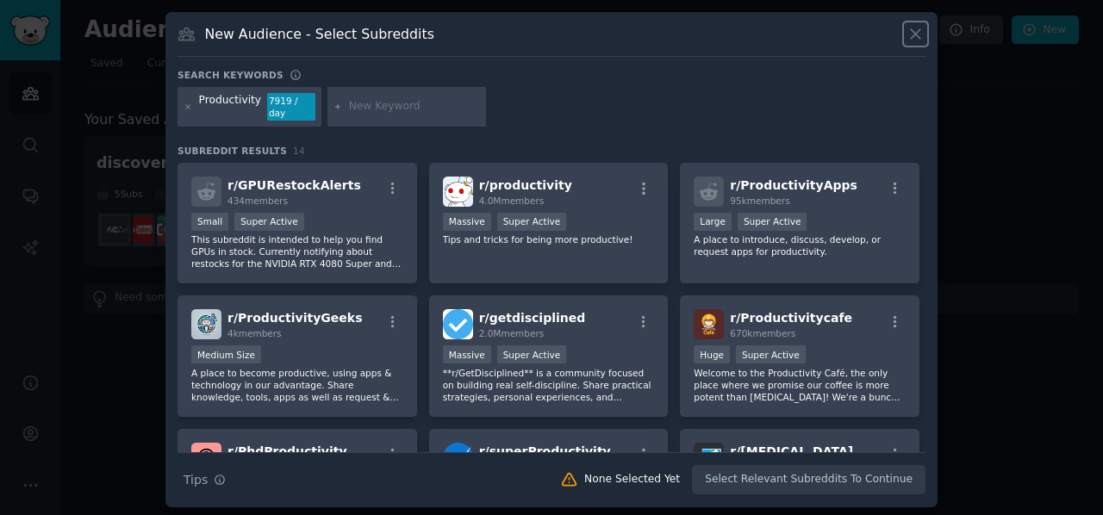
click at [914, 30] on icon at bounding box center [916, 34] width 18 height 18
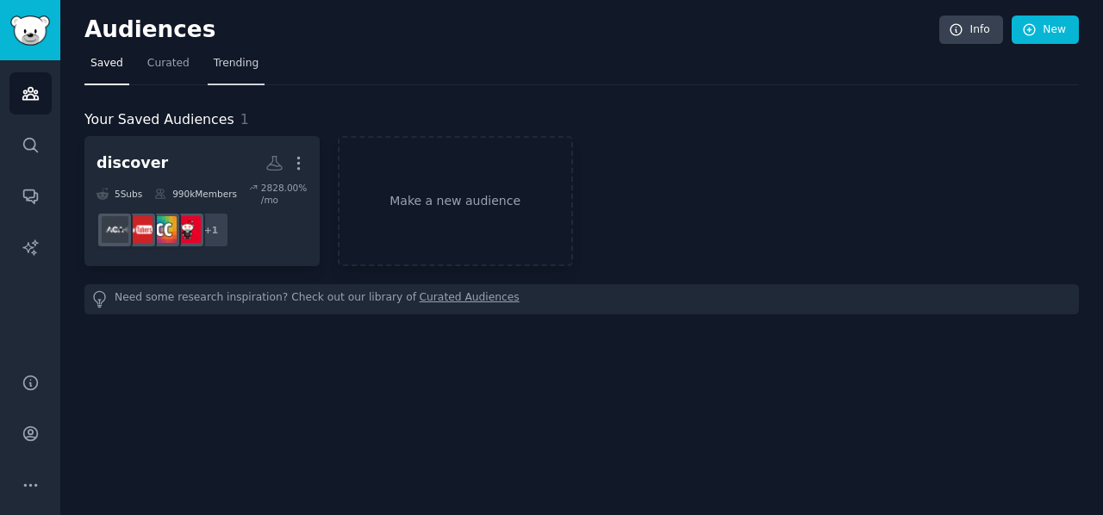
click at [237, 65] on span "Trending" at bounding box center [236, 64] width 45 height 16
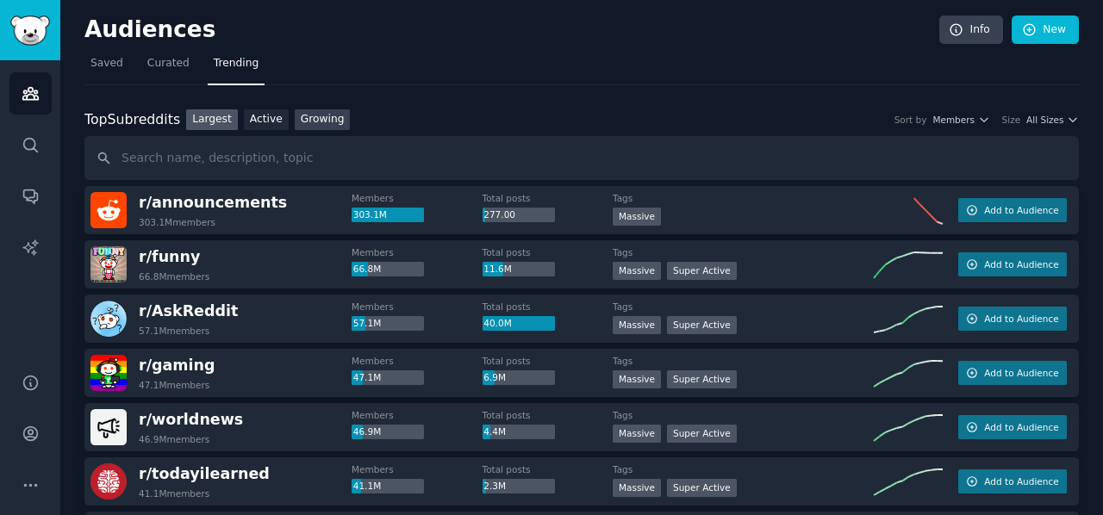
click at [317, 115] on link "Growing" at bounding box center [323, 120] width 56 height 22
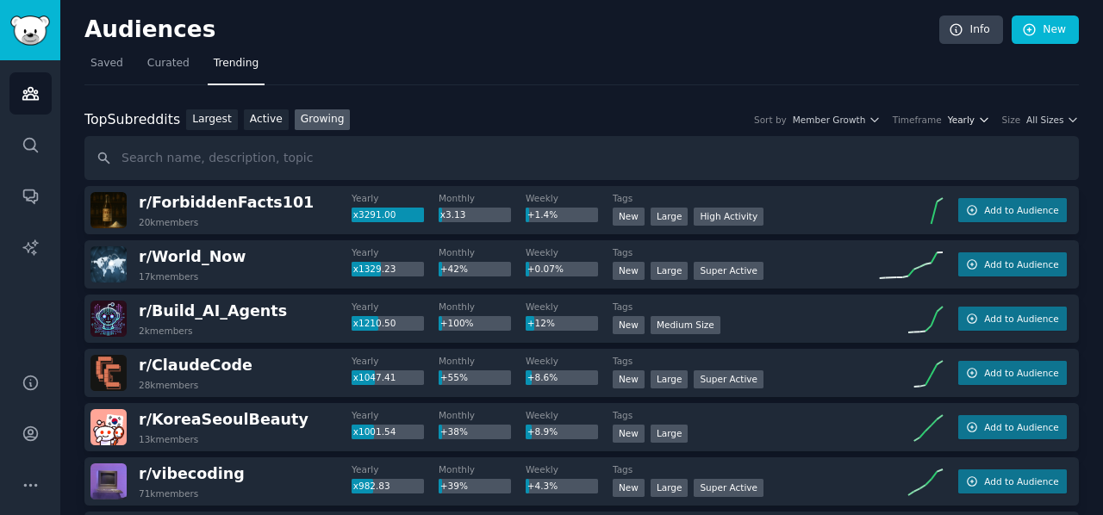
click at [961, 123] on span "Yearly" at bounding box center [961, 120] width 27 height 12
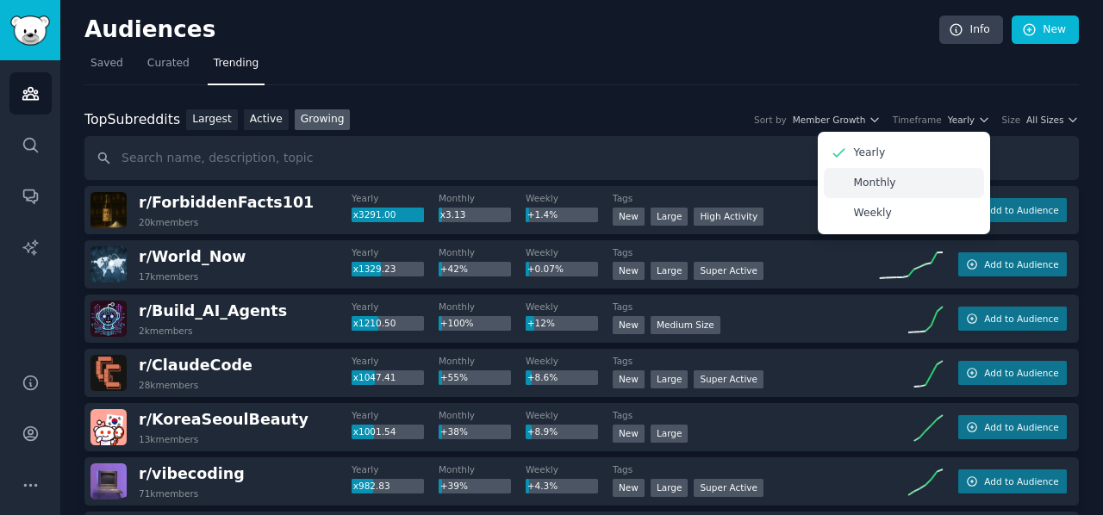
click at [867, 184] on p "Monthly" at bounding box center [875, 184] width 42 height 16
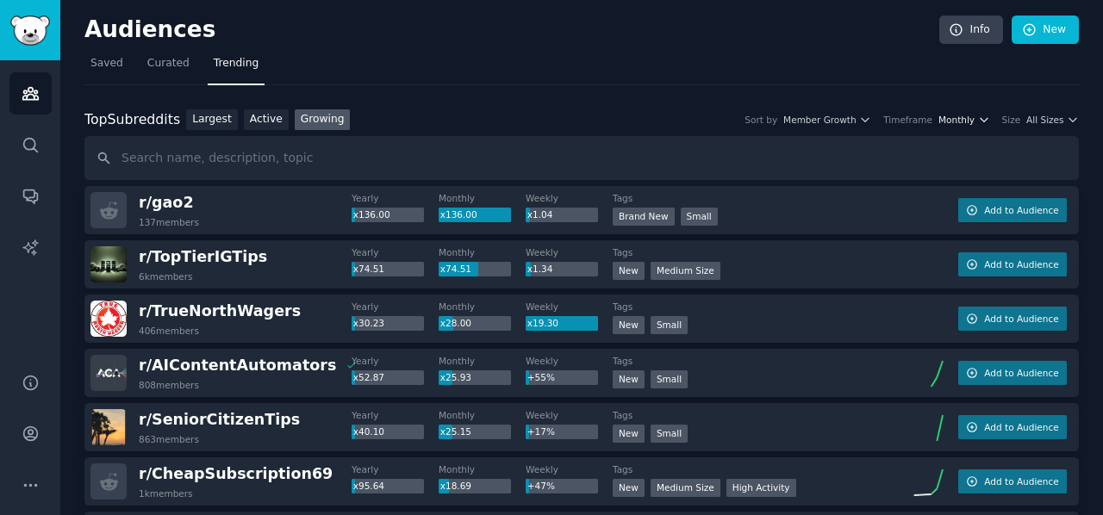
click at [981, 119] on button "Monthly" at bounding box center [965, 120] width 52 height 12
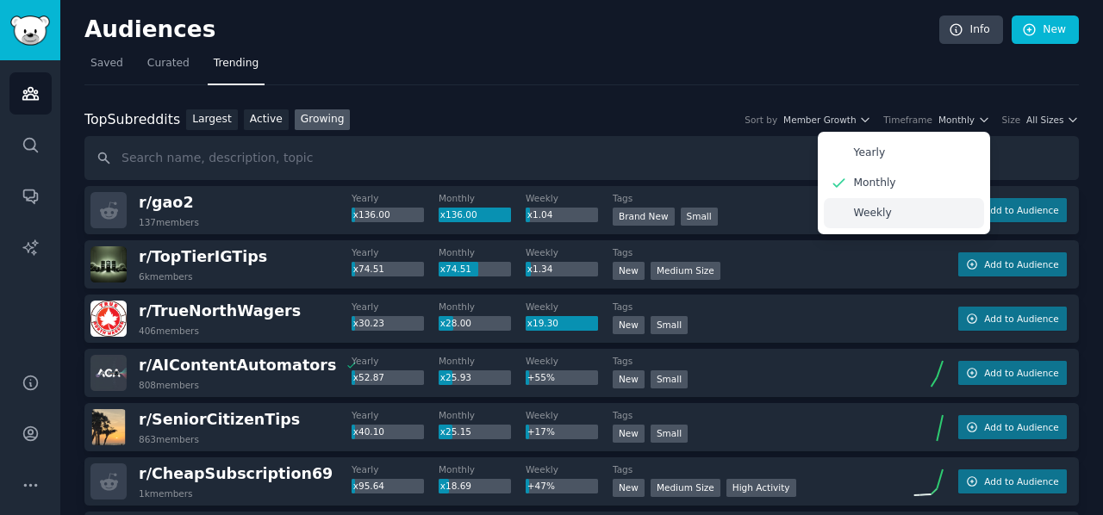
click at [877, 201] on div "Weekly" at bounding box center [904, 213] width 160 height 30
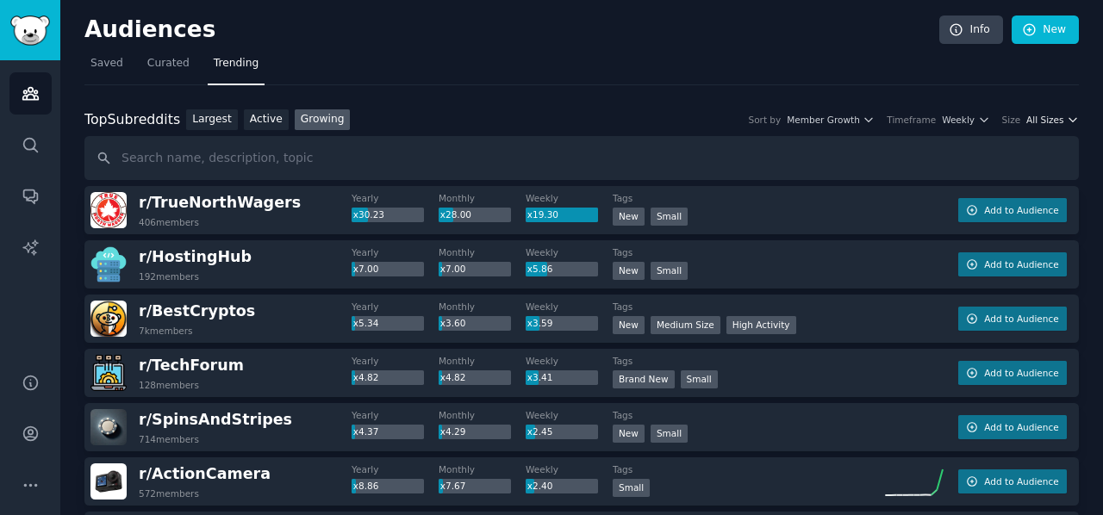
click at [1039, 120] on span "All Sizes" at bounding box center [1044, 120] width 37 height 12
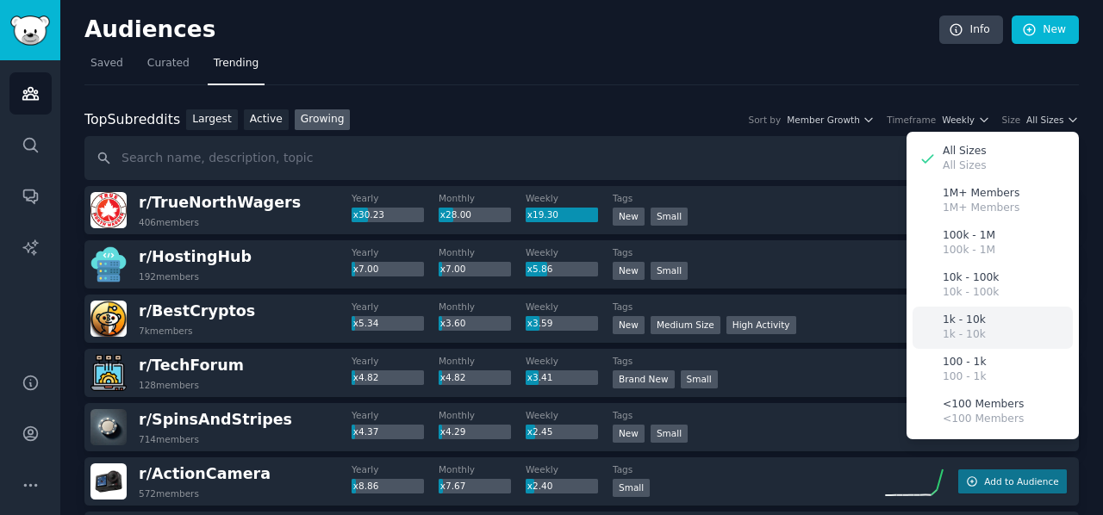
click at [970, 310] on div "1k - 10k 1k - 10k" at bounding box center [993, 328] width 160 height 42
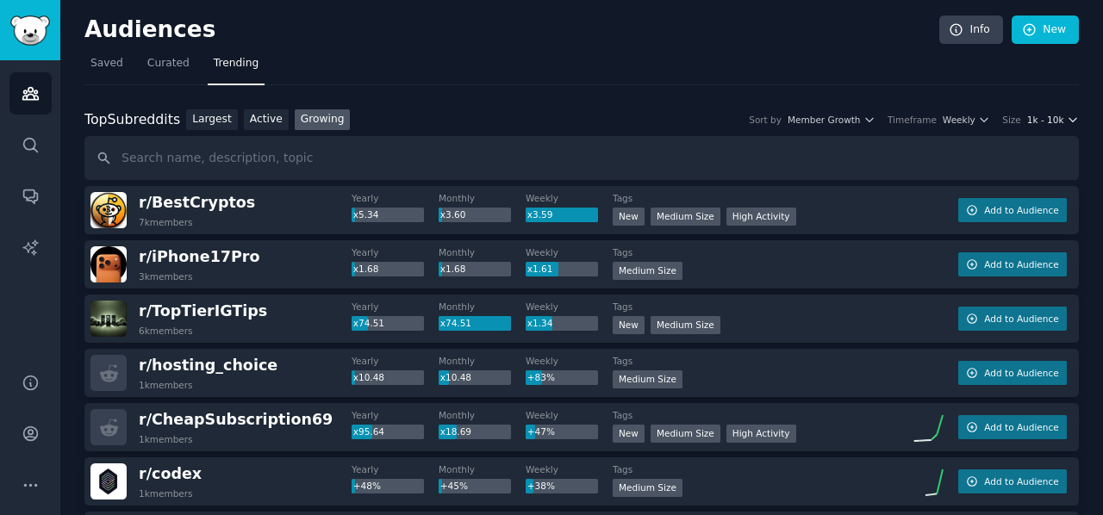
click at [1070, 116] on icon "button" at bounding box center [1073, 120] width 12 height 12
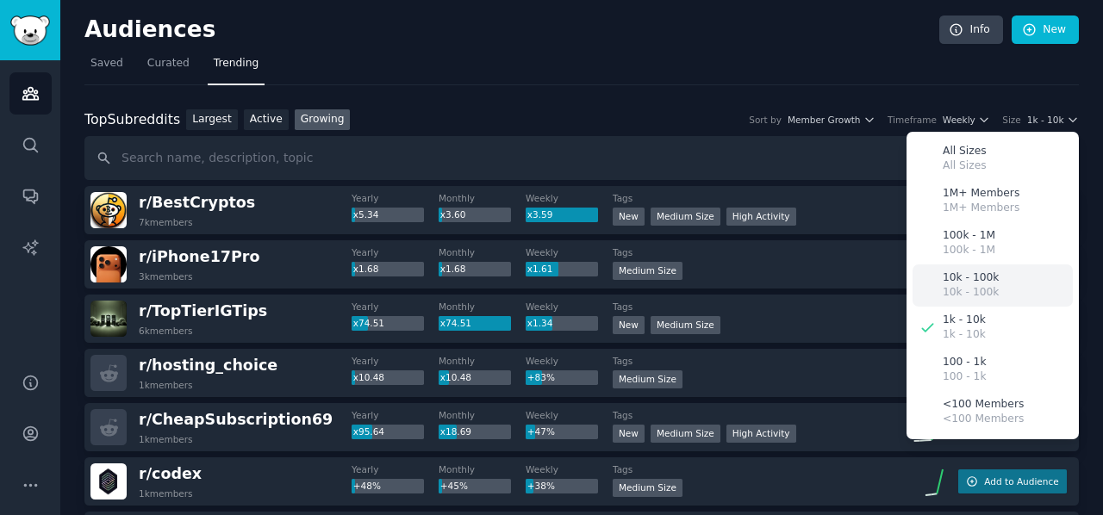
click at [991, 274] on div "10k - 100k 10k - 100k" at bounding box center [993, 286] width 160 height 42
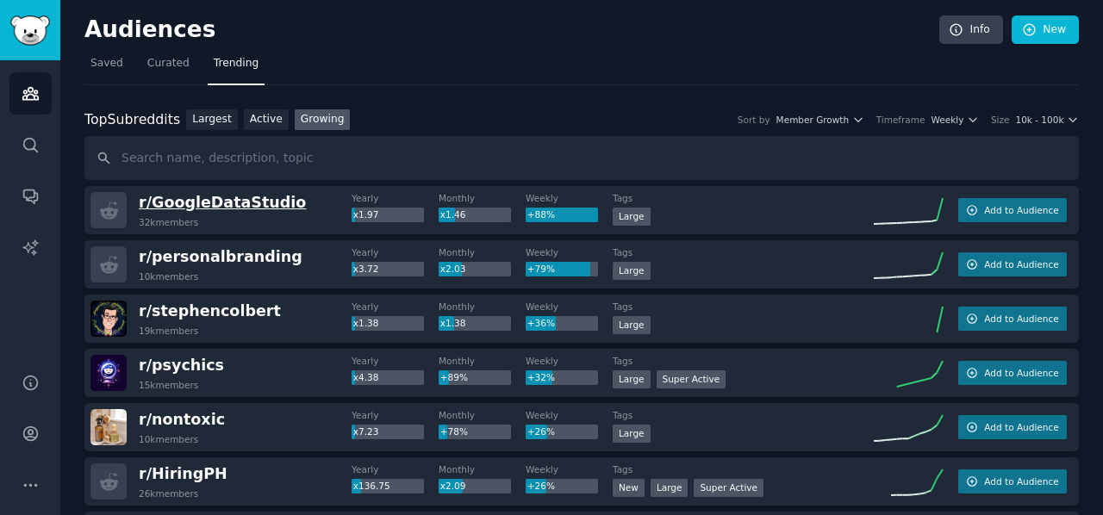
click at [212, 203] on span "r/ GoogleDataStudio" at bounding box center [222, 202] width 167 height 17
click at [960, 122] on span "Weekly" at bounding box center [948, 120] width 33 height 12
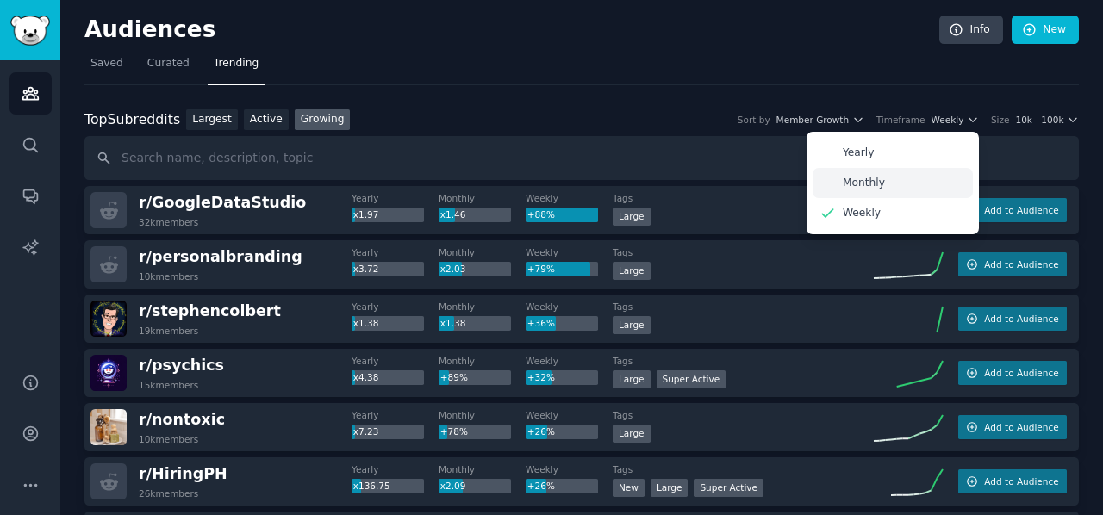
click at [888, 185] on div "Monthly" at bounding box center [893, 183] width 160 height 30
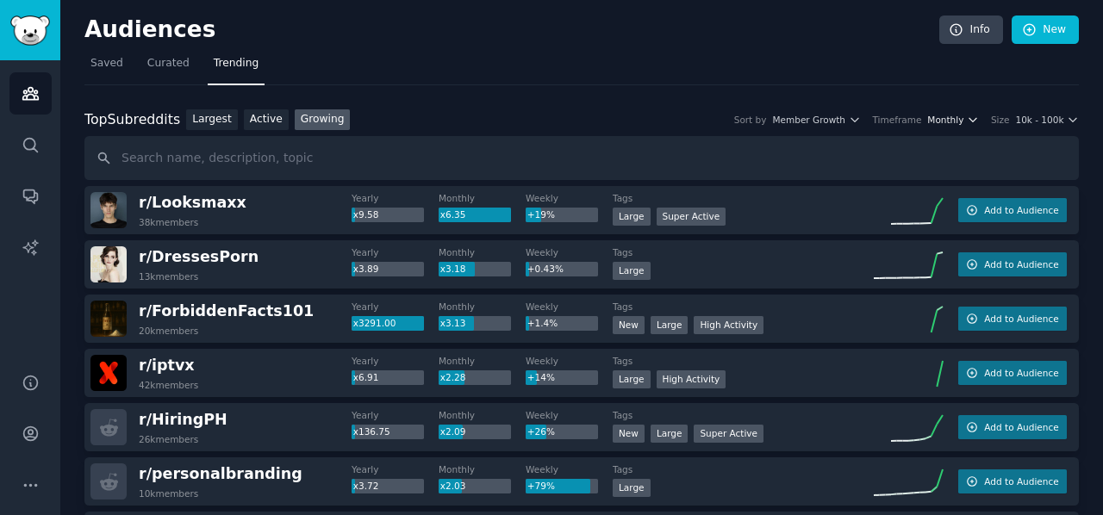
click at [969, 116] on button "Monthly" at bounding box center [953, 120] width 52 height 12
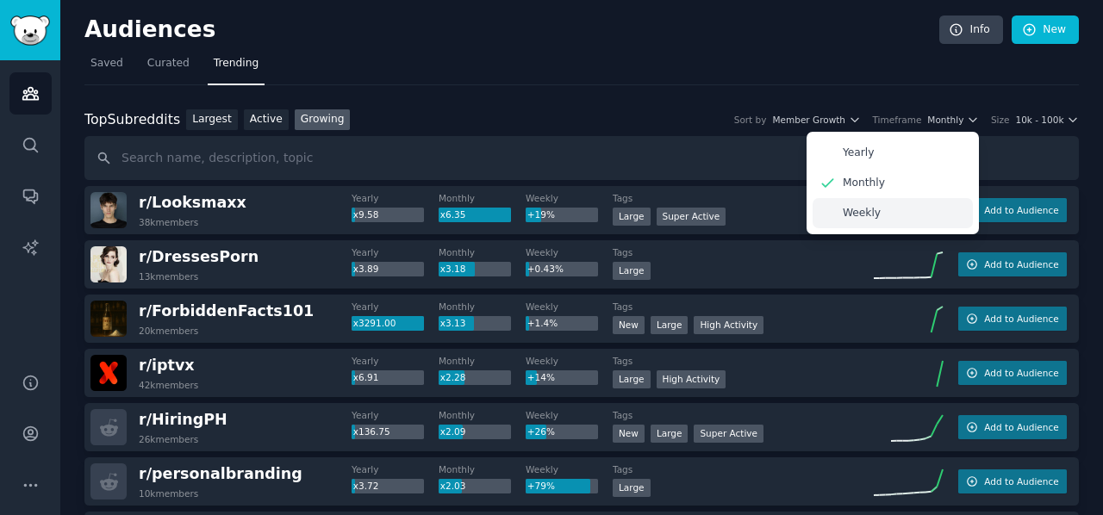
click at [852, 206] on p "Weekly" at bounding box center [862, 214] width 38 height 16
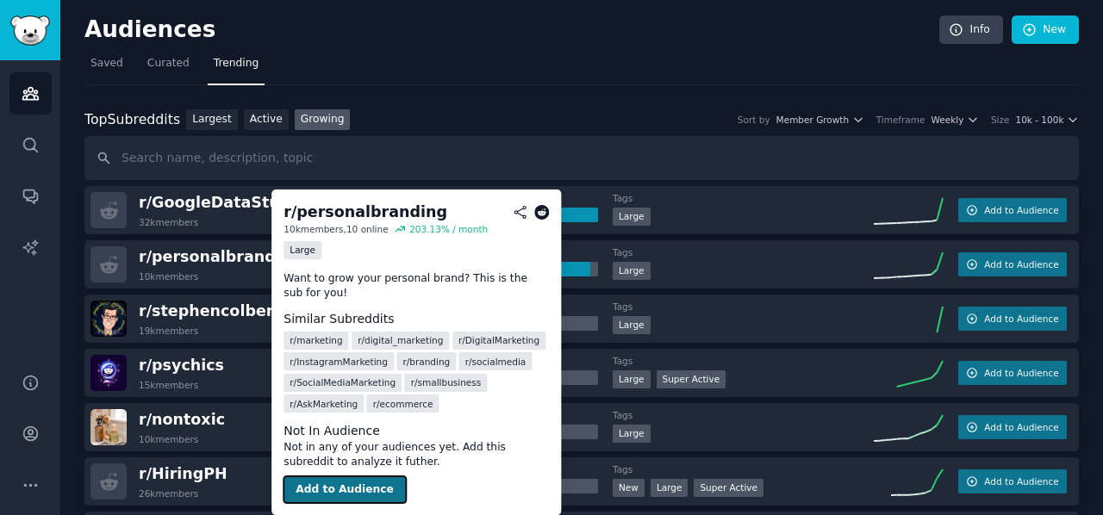
click at [328, 491] on button "Add to Audience" at bounding box center [345, 491] width 122 height 28
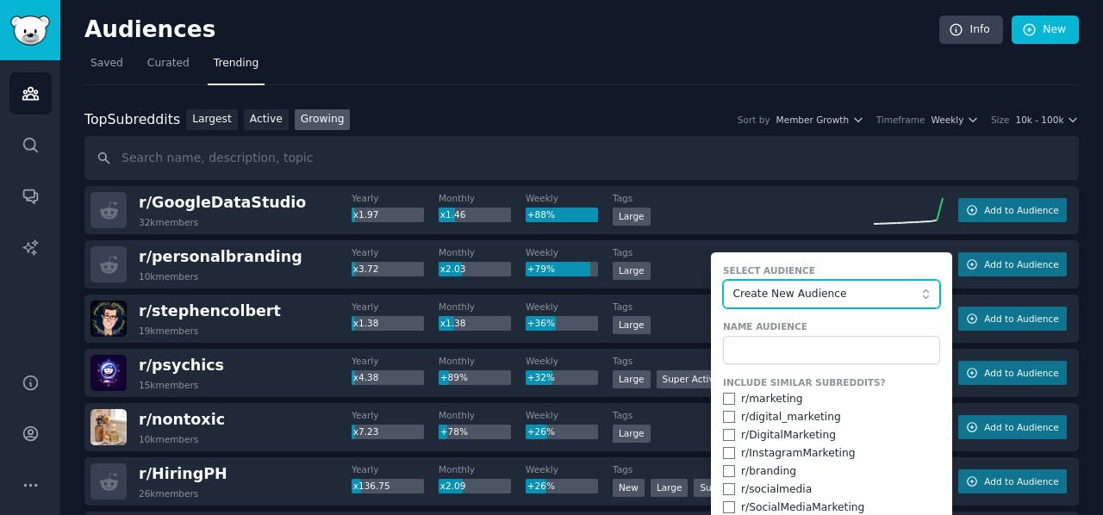
click at [767, 289] on span "Create New Audience" at bounding box center [827, 295] width 189 height 16
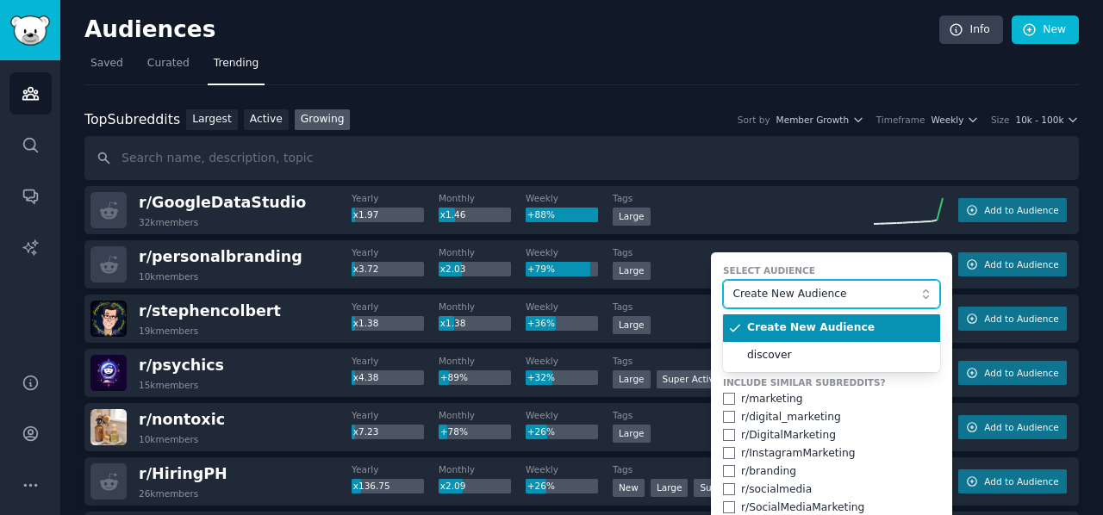
click at [767, 289] on span "Create New Audience" at bounding box center [827, 295] width 189 height 16
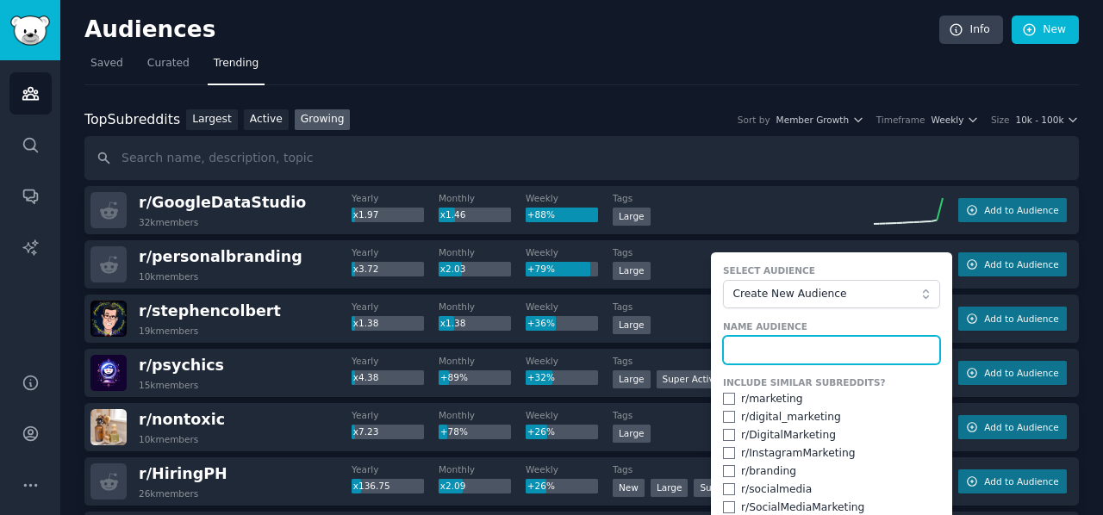
click at [750, 351] on input "text" at bounding box center [831, 350] width 217 height 29
click at [748, 346] on input "text" at bounding box center [831, 350] width 217 height 29
type input "Branding"
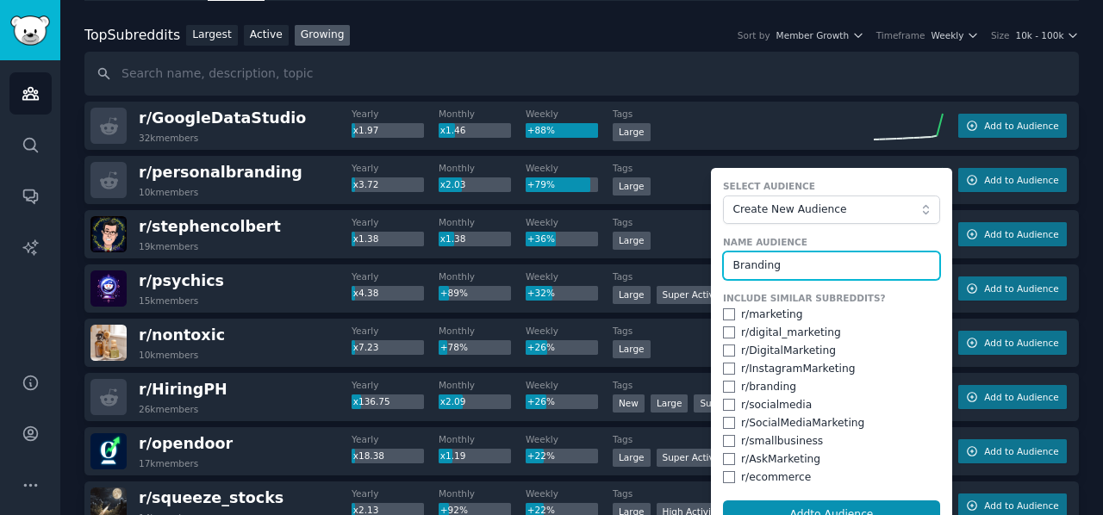
scroll to position [172, 0]
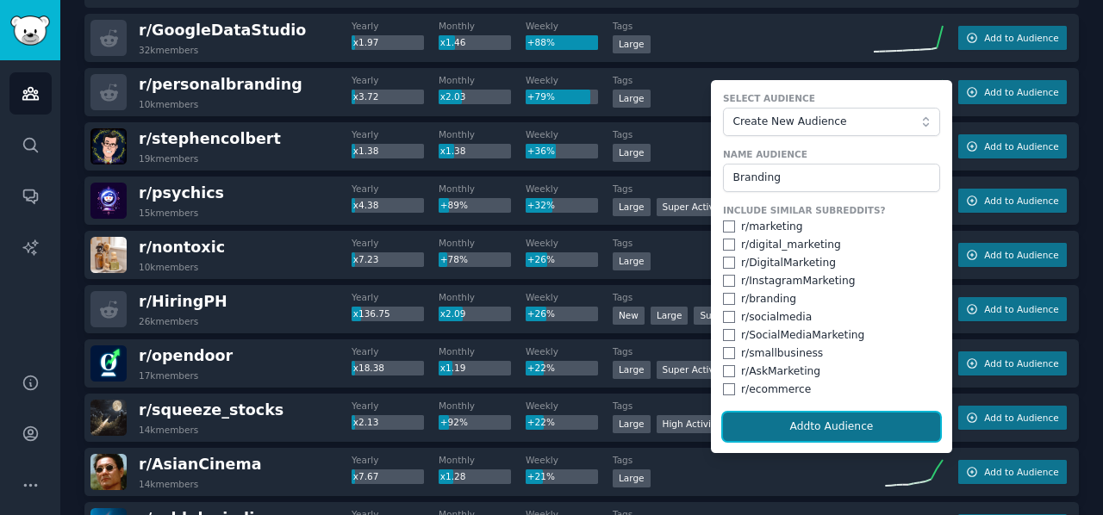
click at [829, 422] on button "Add to Audience" at bounding box center [831, 427] width 217 height 29
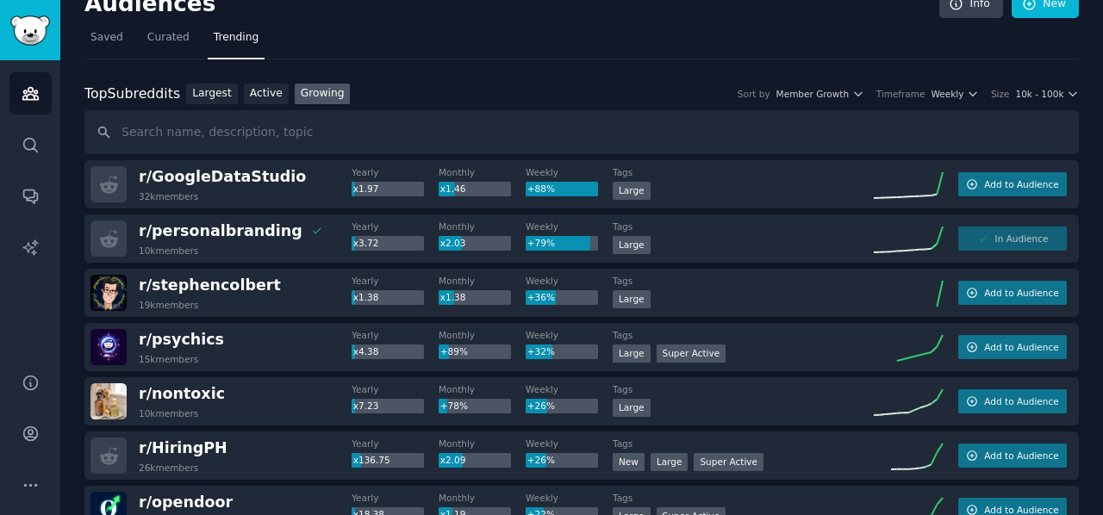
scroll to position [0, 0]
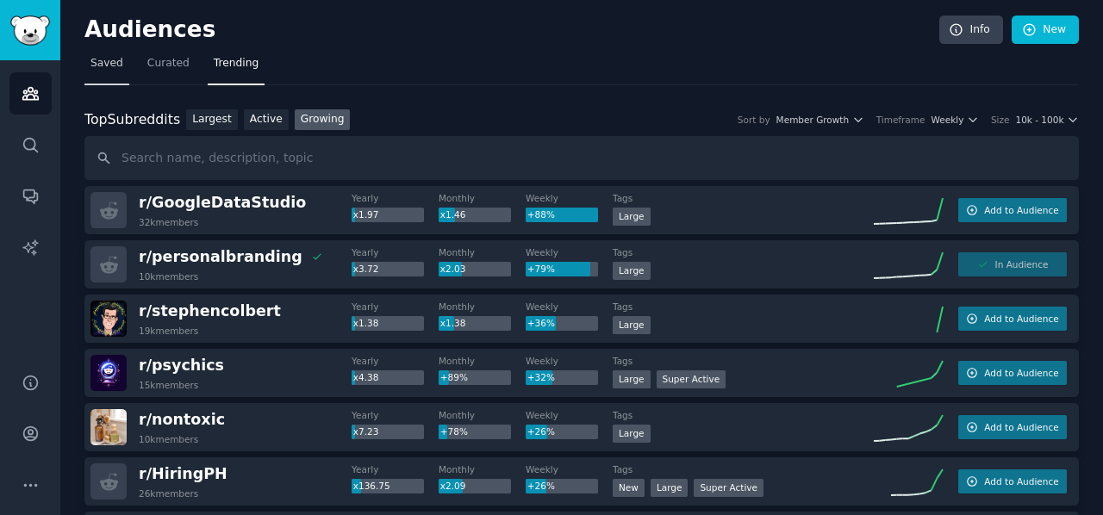
click at [109, 78] on link "Saved" at bounding box center [106, 67] width 45 height 35
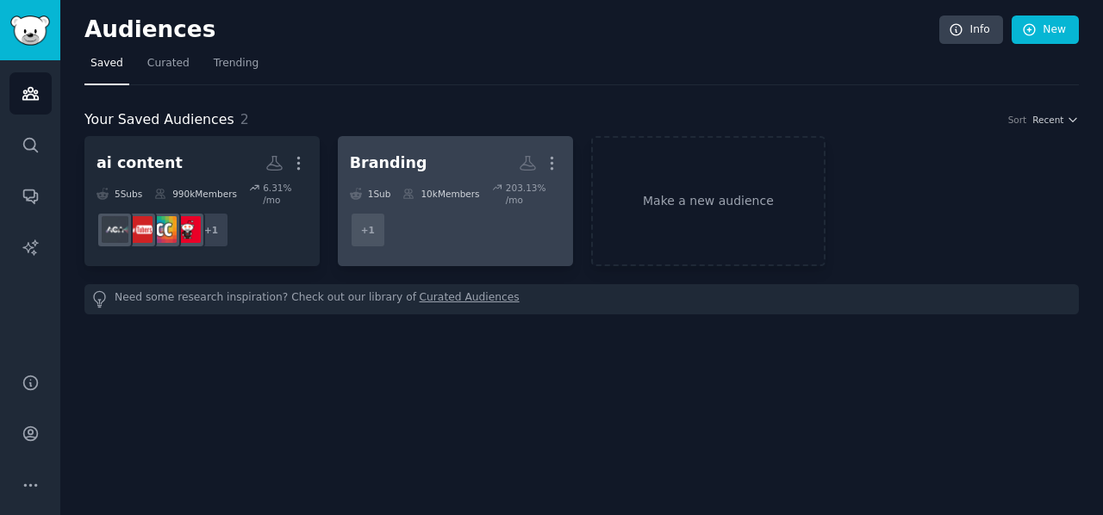
click at [467, 214] on dd "+ 1" at bounding box center [455, 230] width 211 height 48
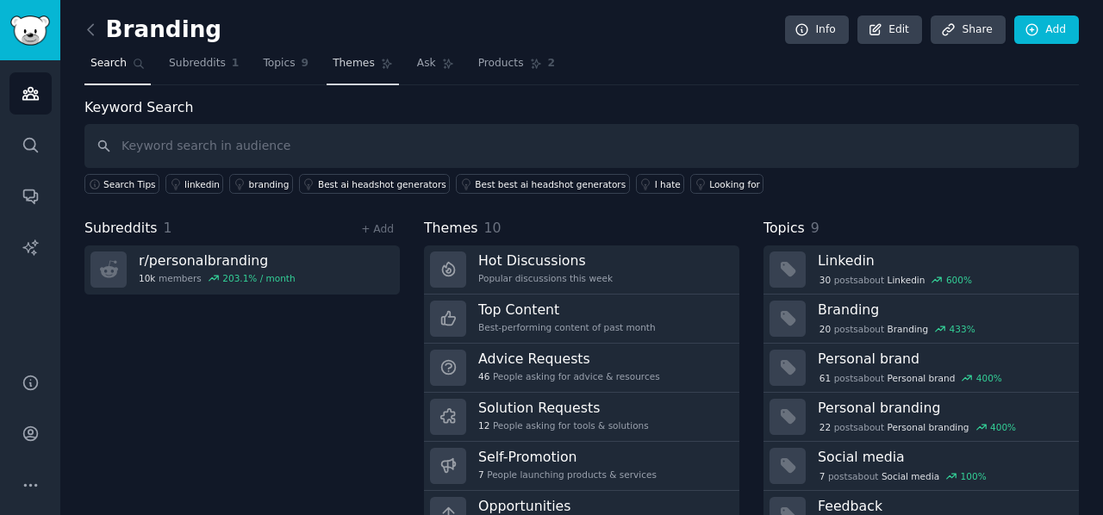
click at [333, 64] on span "Themes" at bounding box center [354, 64] width 42 height 16
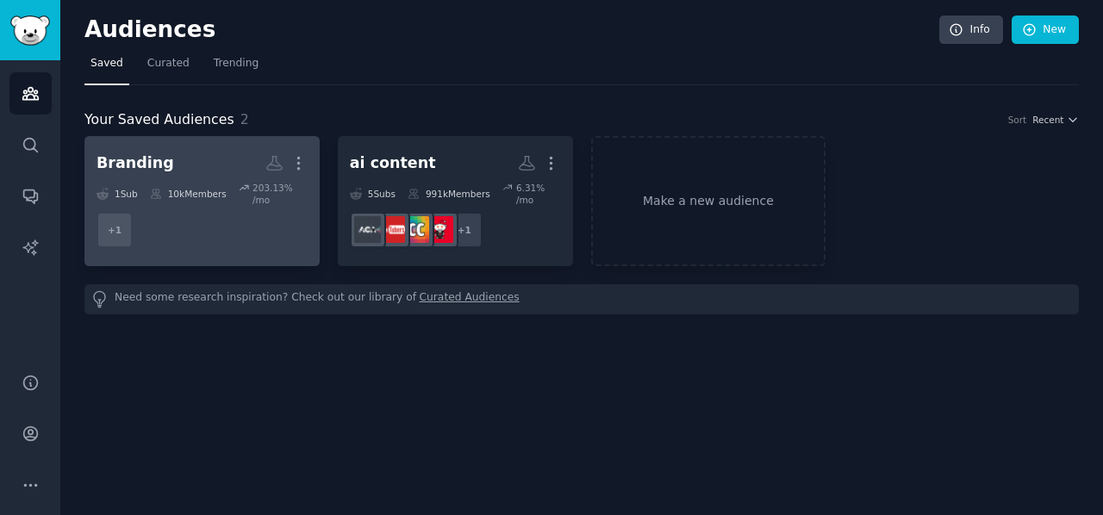
click at [266, 240] on link "Branding More 1 Sub 10k Members 203.13 % /mo + 1" at bounding box center [201, 201] width 235 height 130
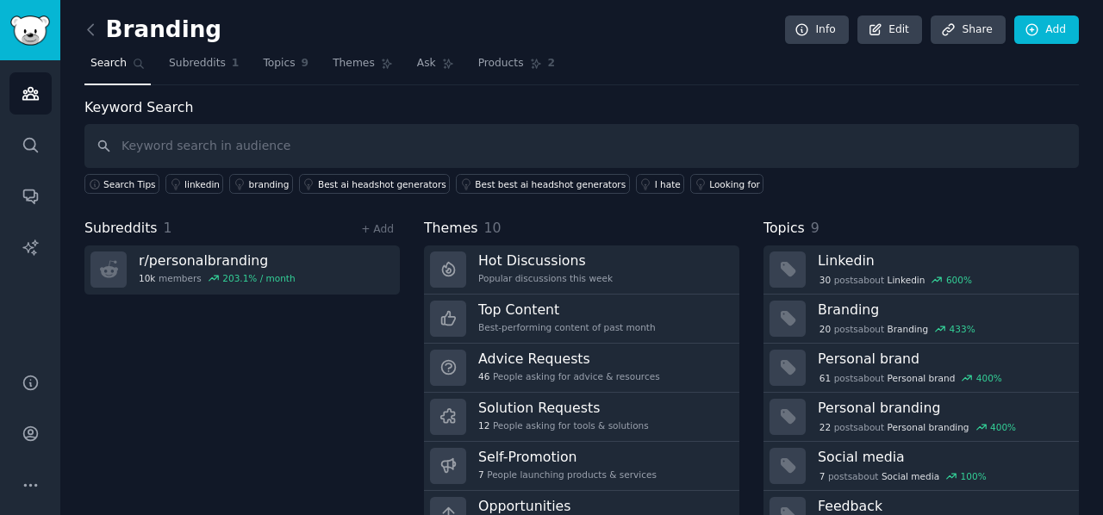
drag, startPoint x: 177, startPoint y: 254, endPoint x: 140, endPoint y: 356, distance: 107.9
click at [140, 356] on div "Subreddits 1 + Add r/ personalbranding 10k members 203.1 % / month" at bounding box center [241, 394] width 315 height 353
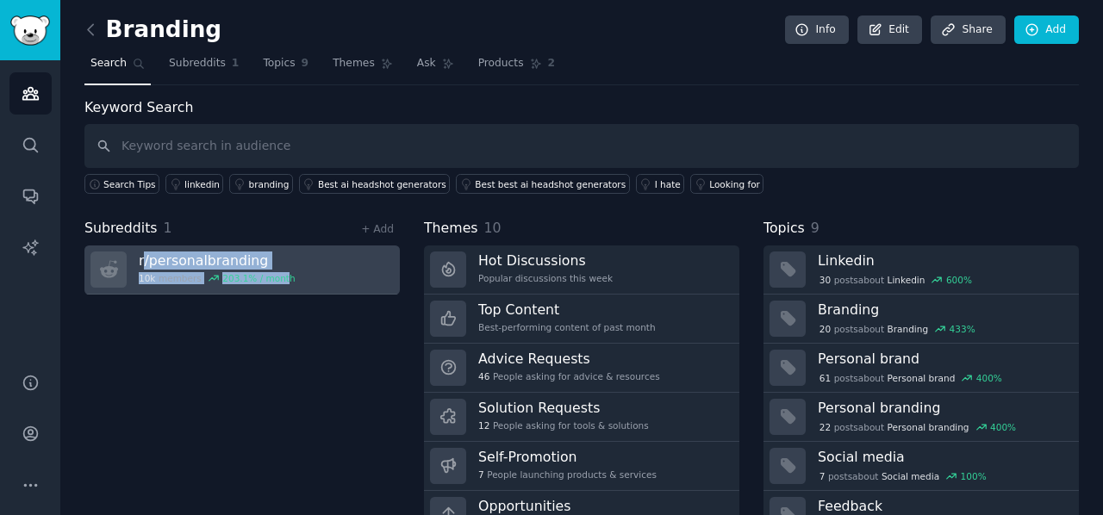
drag, startPoint x: 273, startPoint y: 335, endPoint x: 152, endPoint y: 259, distance: 143.2
click at [145, 253] on div "Subreddits 1 + Add r/ personalbranding 10k members 203.1 % / month" at bounding box center [241, 394] width 315 height 353
copy div "/ personalbranding 10k members 203.1 % / mont"
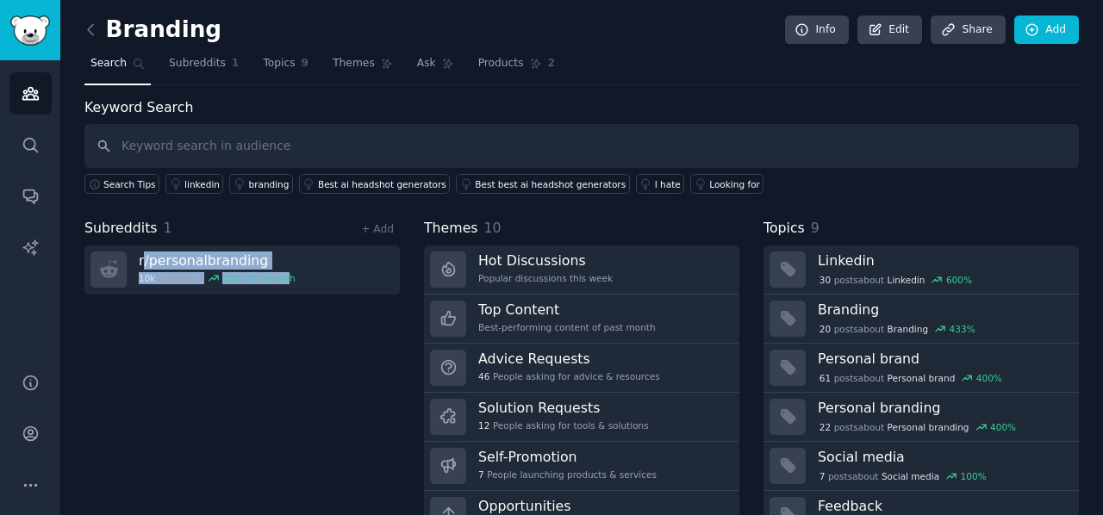
click at [269, 346] on div "Subreddits 1 + Add r/ personalbranding 10k members 203.1 % / month" at bounding box center [241, 394] width 315 height 353
click at [215, 61] on span "Subreddits" at bounding box center [197, 64] width 57 height 16
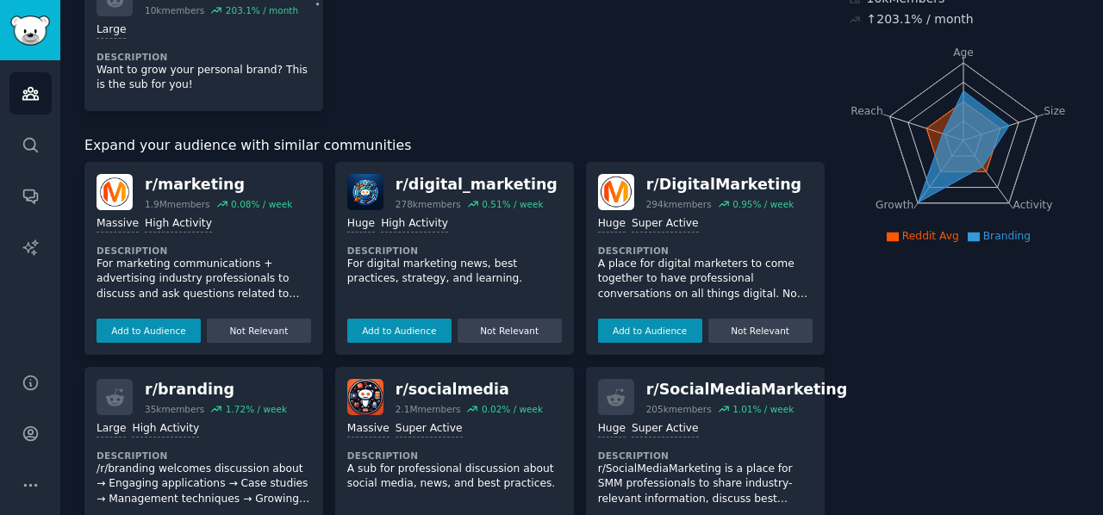
scroll to position [172, 0]
